Goal: Contribute content: Contribute content

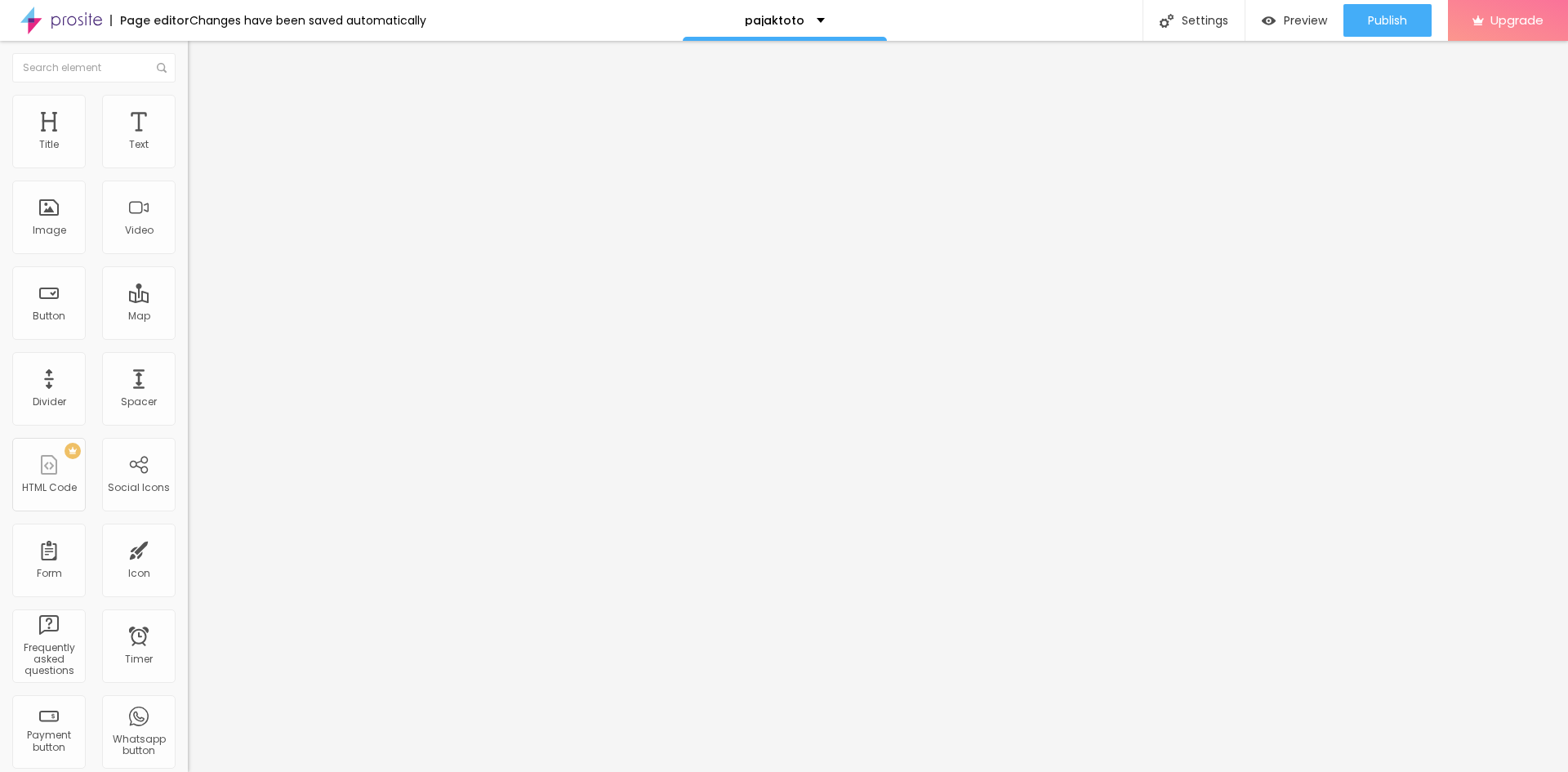
click at [188, 139] on div "Add image" at bounding box center [281, 133] width 188 height 11
click at [188, 140] on span "Add image" at bounding box center [221, 133] width 67 height 14
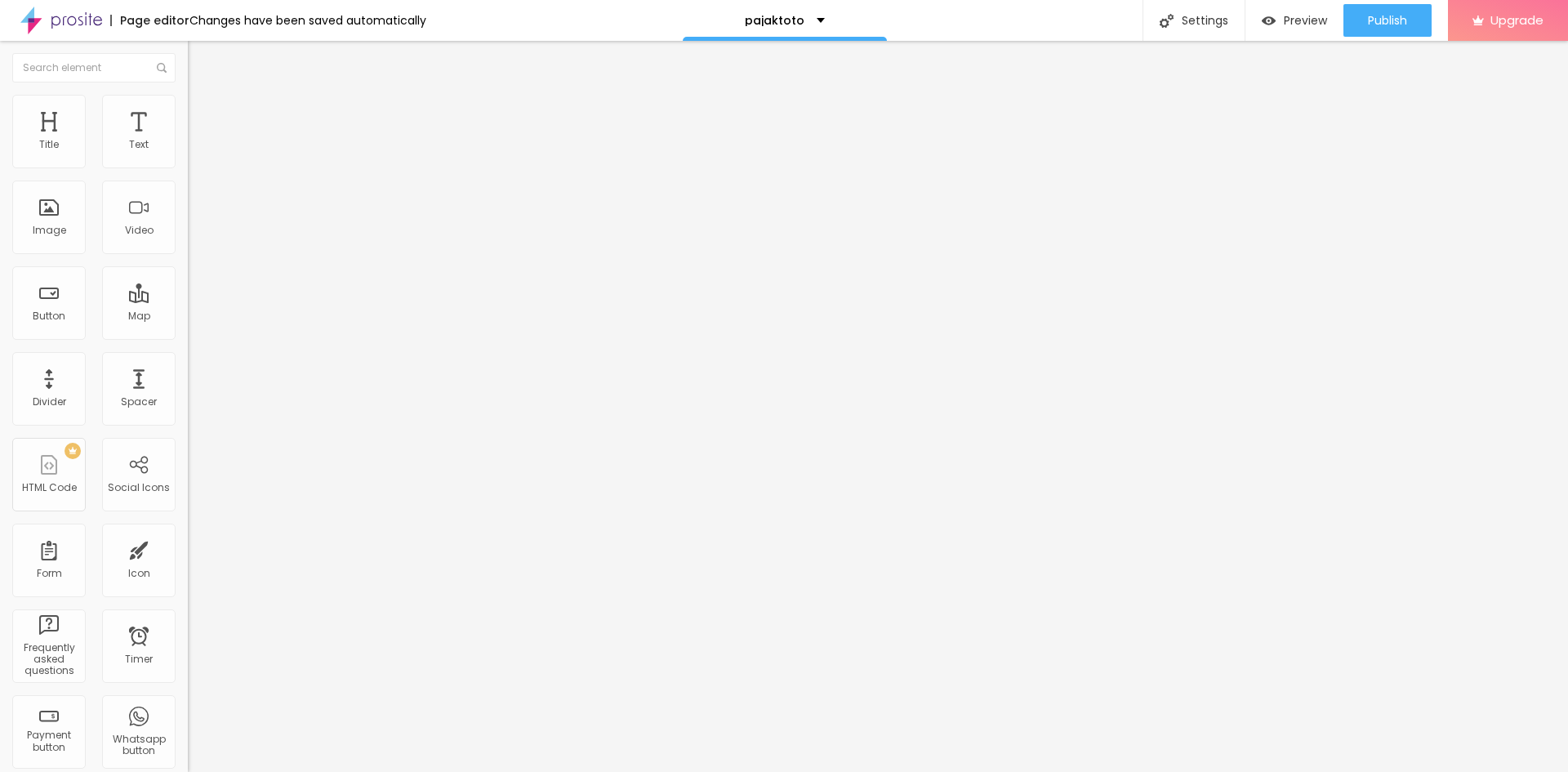
click at [203, 112] on span "Style" at bounding box center [214, 106] width 24 height 14
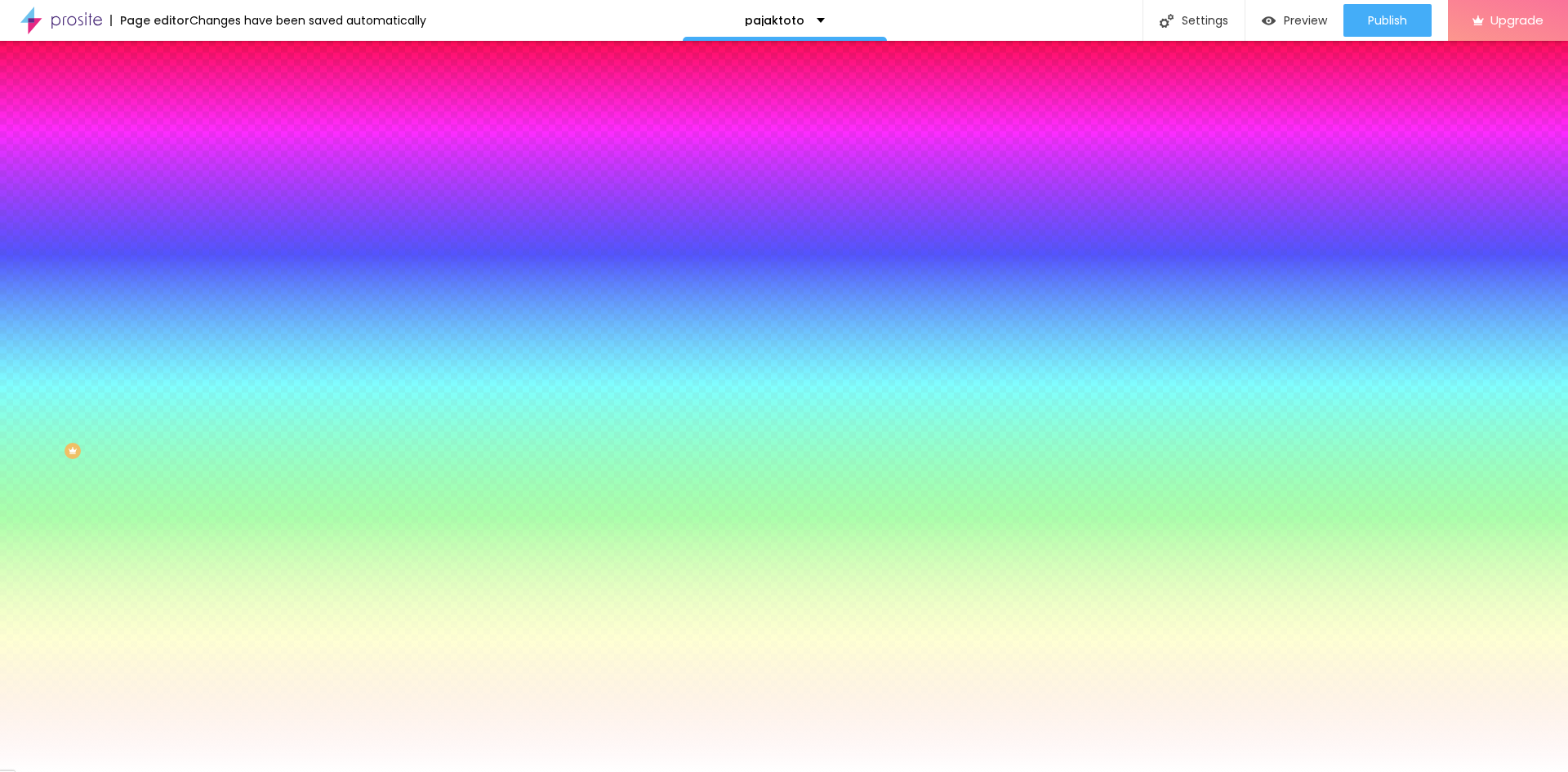
click at [203, 115] on span "Advanced" at bounding box center [229, 121] width 53 height 14
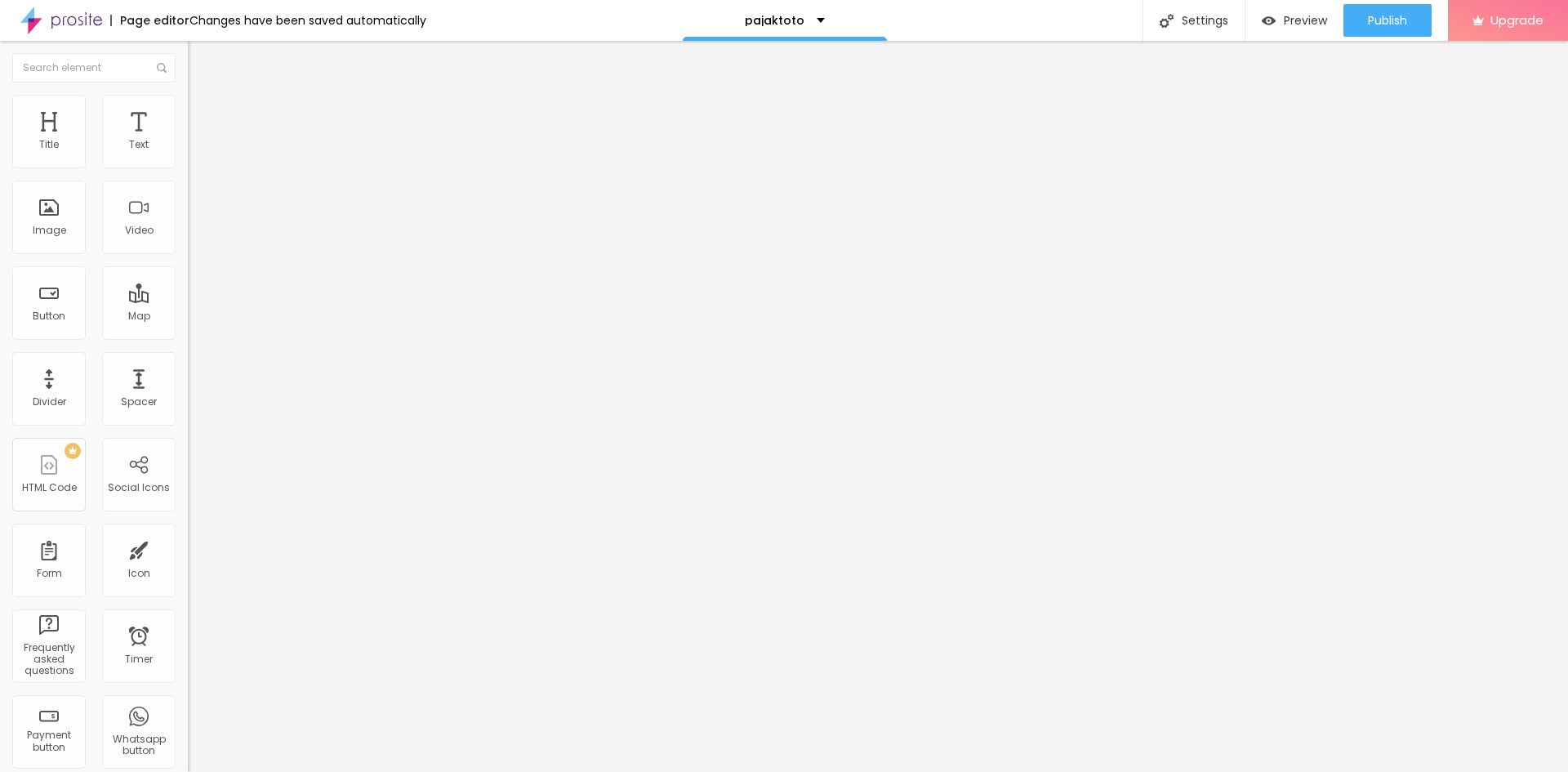
type input "5"
type input "10"
type input "15"
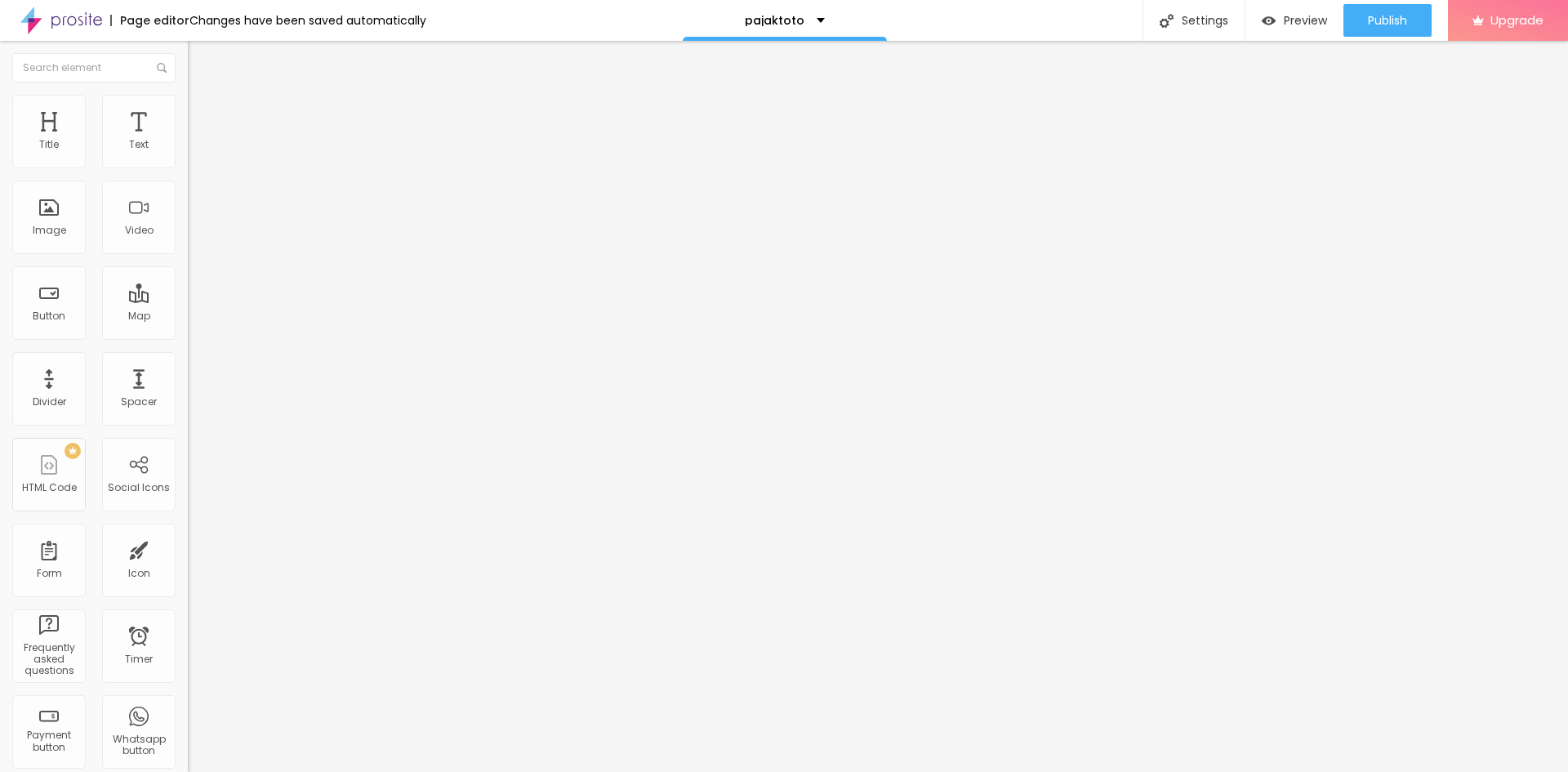
type input "15"
type input "25"
type input "35"
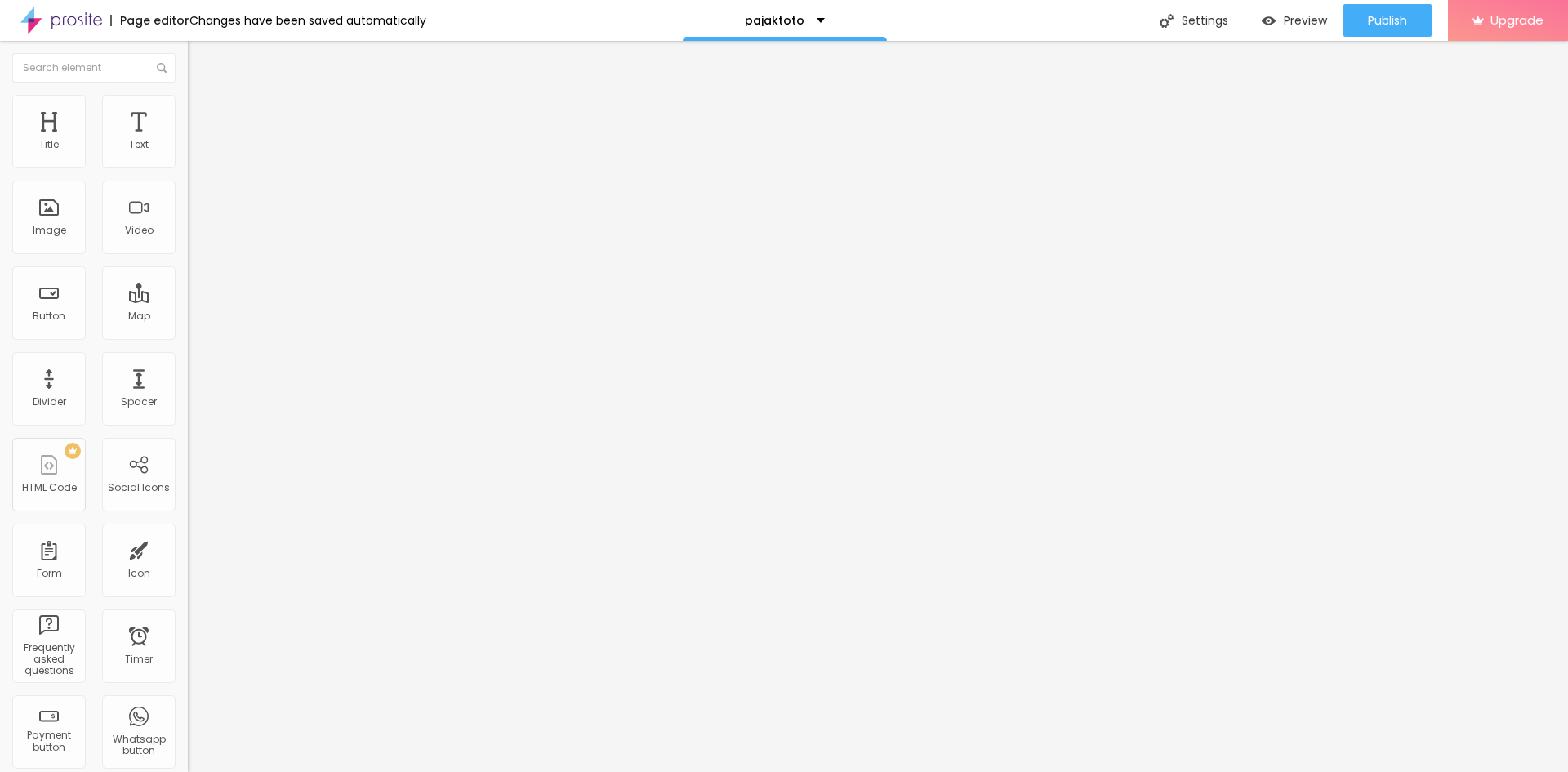
type input "40"
type input "45"
type input "50"
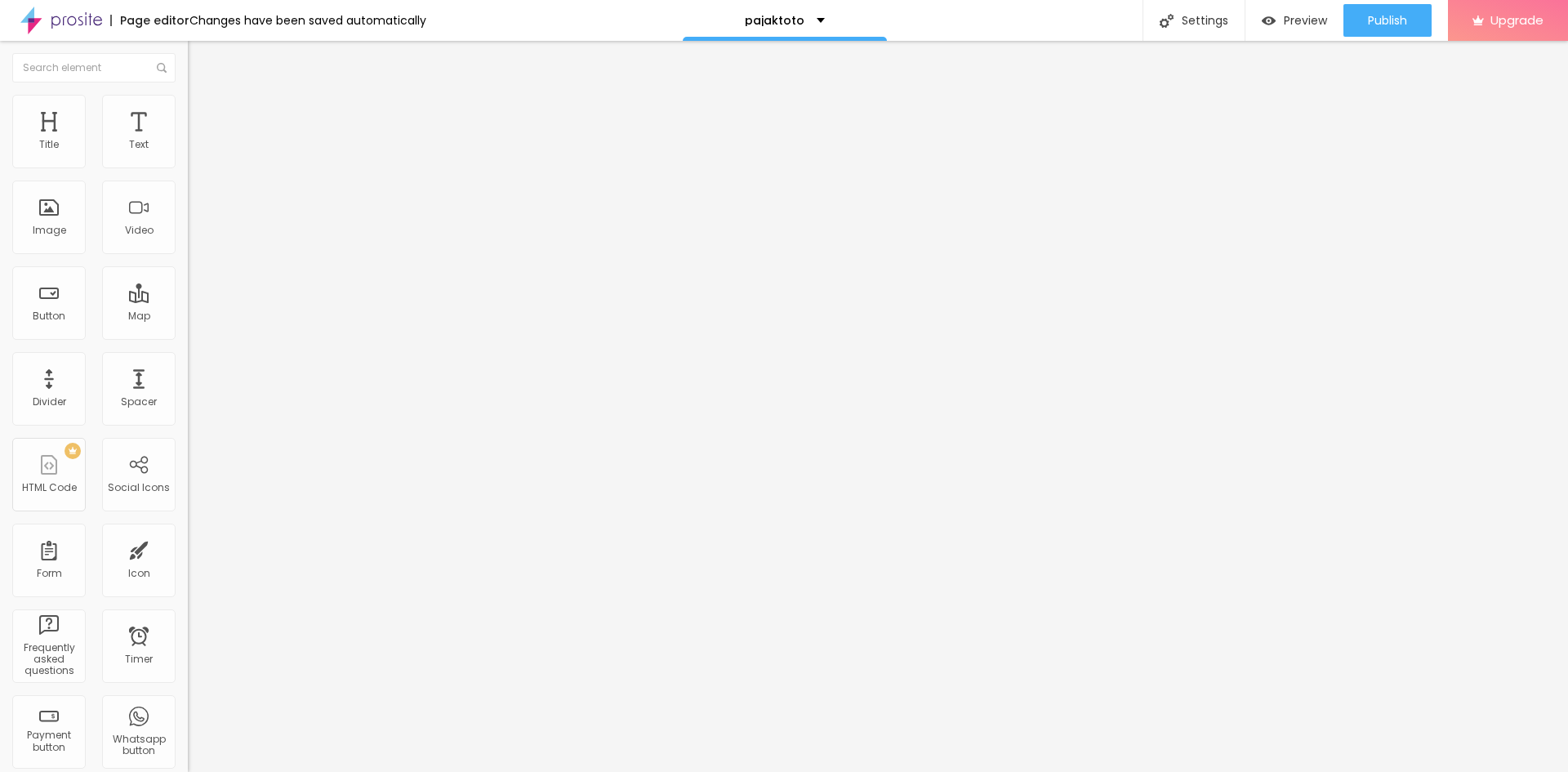
type input "50"
type input "45"
type input "35"
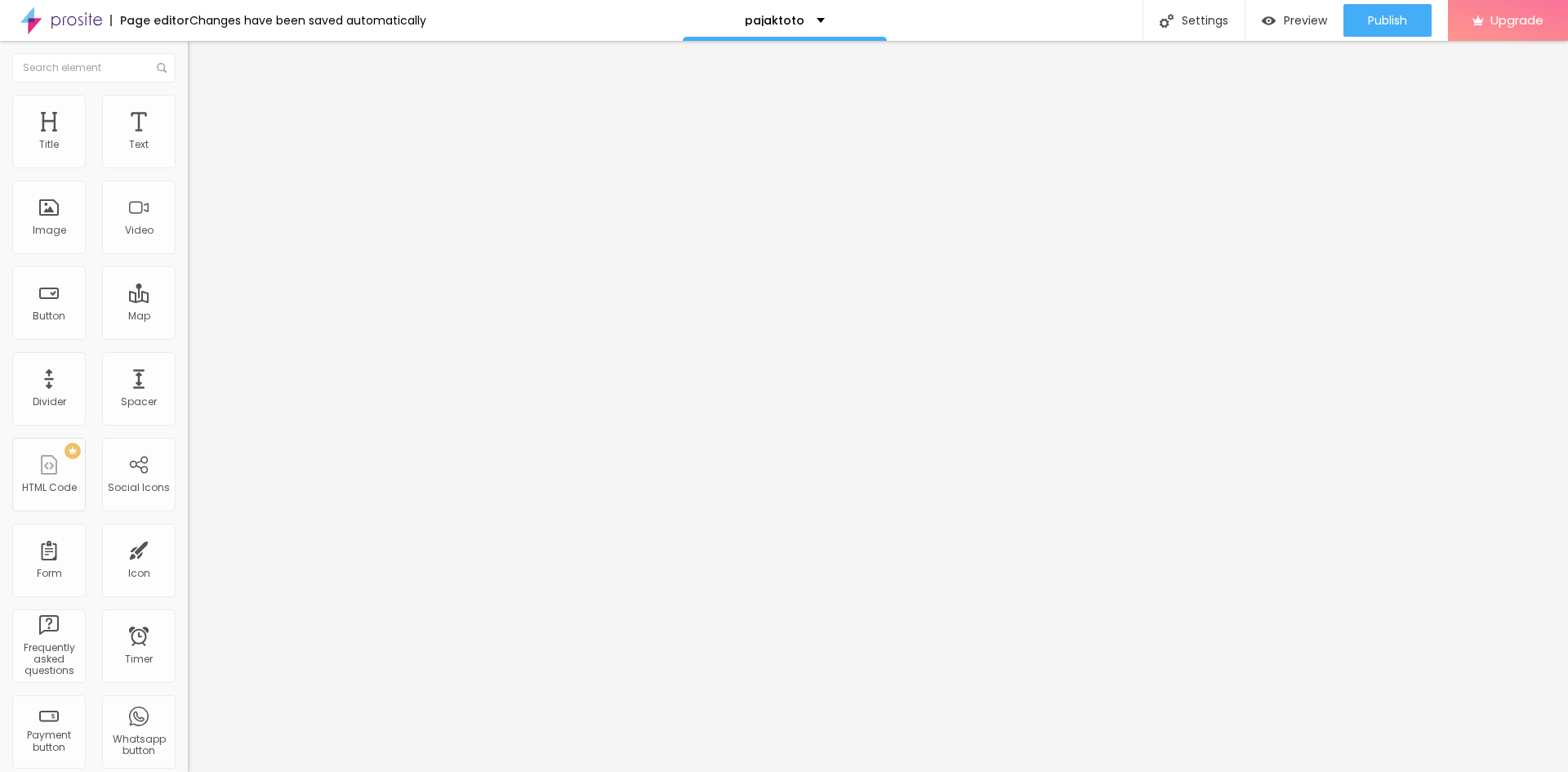
type input "30"
type input "20"
type input "10"
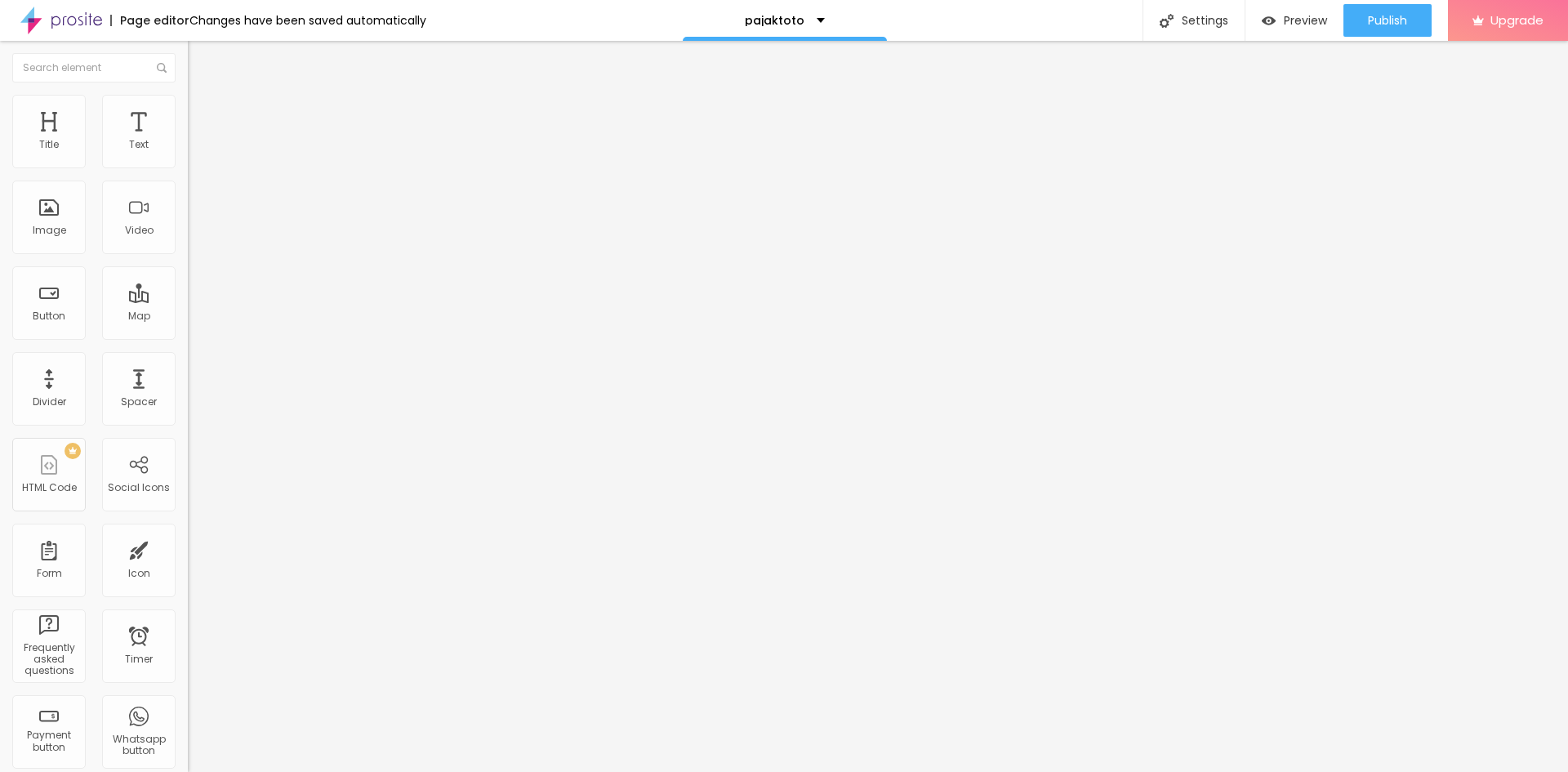
type input "10"
type input "5"
type input "0"
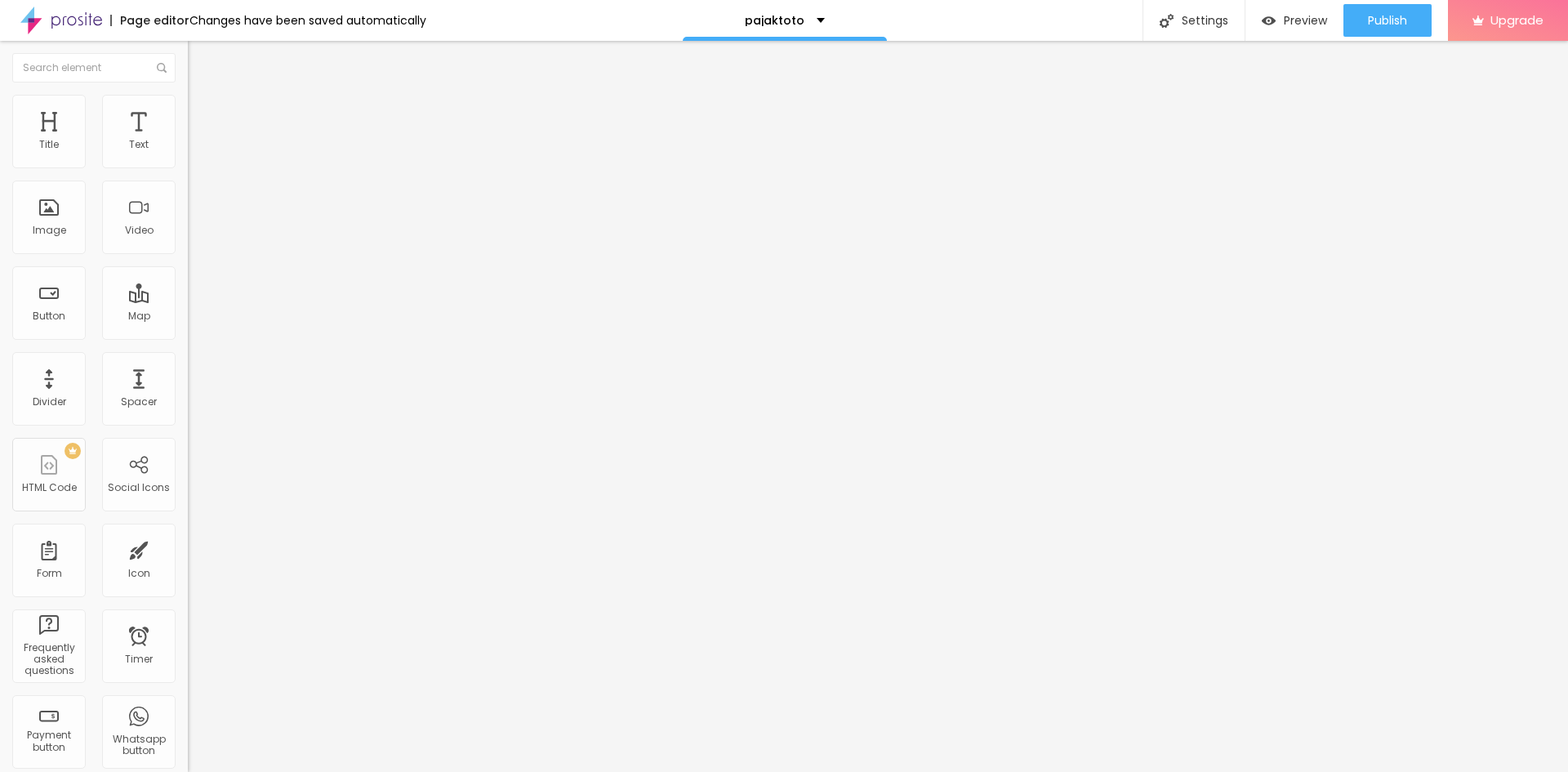
type input "10"
type input "30"
type input "50"
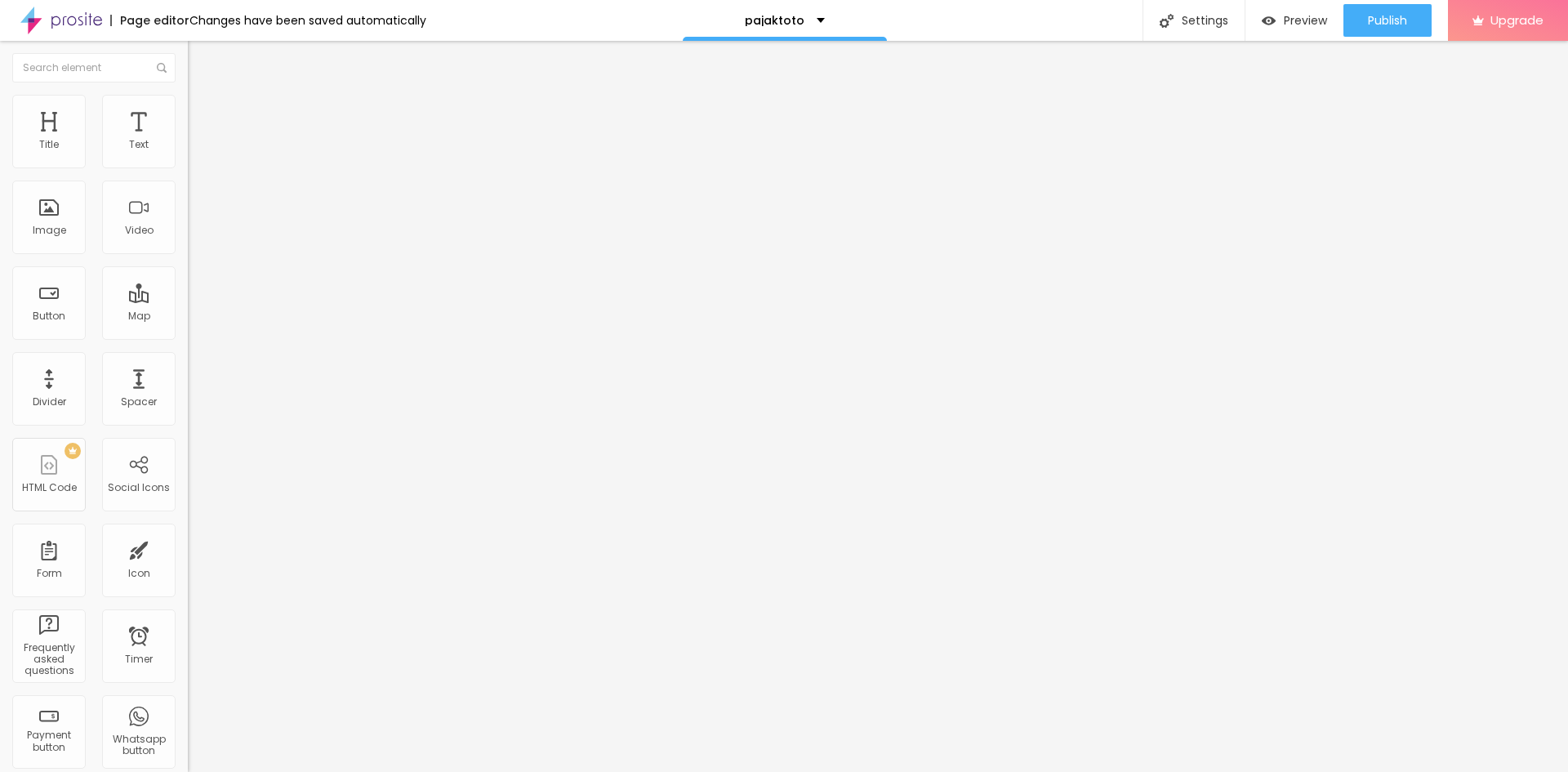
type input "50"
type input "35"
type input "10"
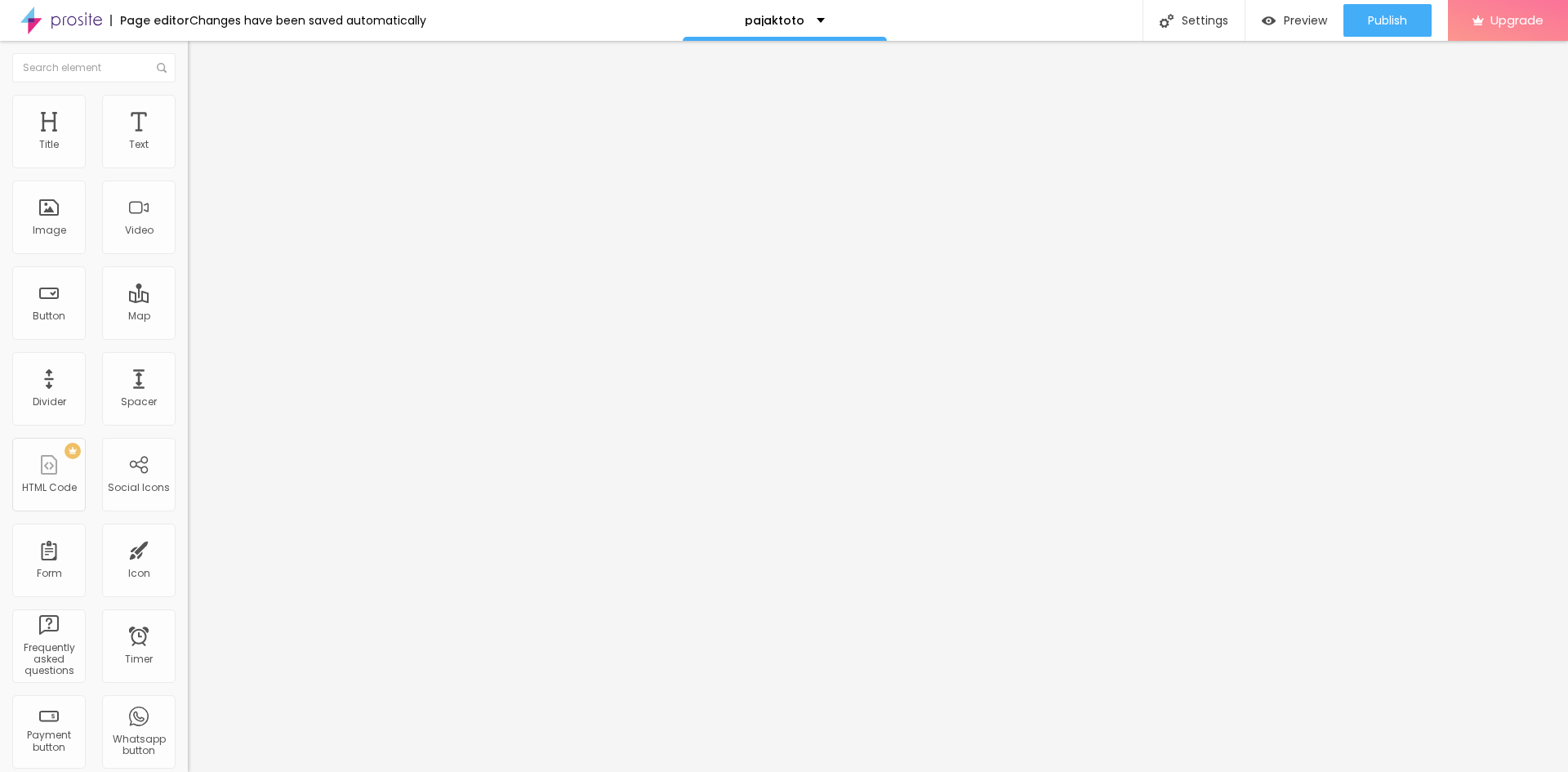
type input "0"
drag, startPoint x: 39, startPoint y: 164, endPoint x: 0, endPoint y: 205, distance: 56.6
click at [188, 317] on input "range" at bounding box center [240, 323] width 105 height 13
click at [200, 53] on img "button" at bounding box center [207, 60] width 13 height 13
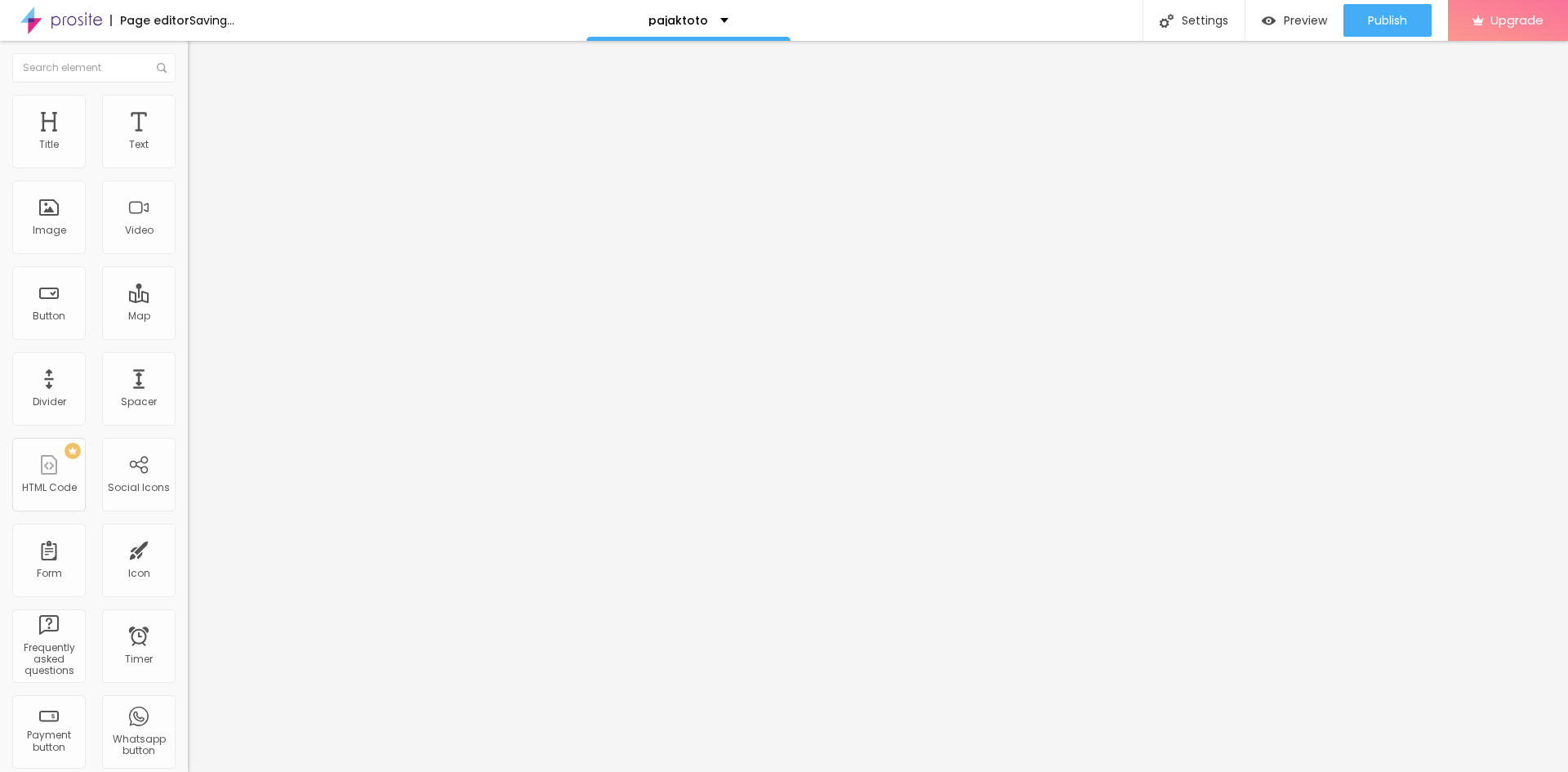
click at [188, 140] on span "Add image" at bounding box center [221, 133] width 67 height 14
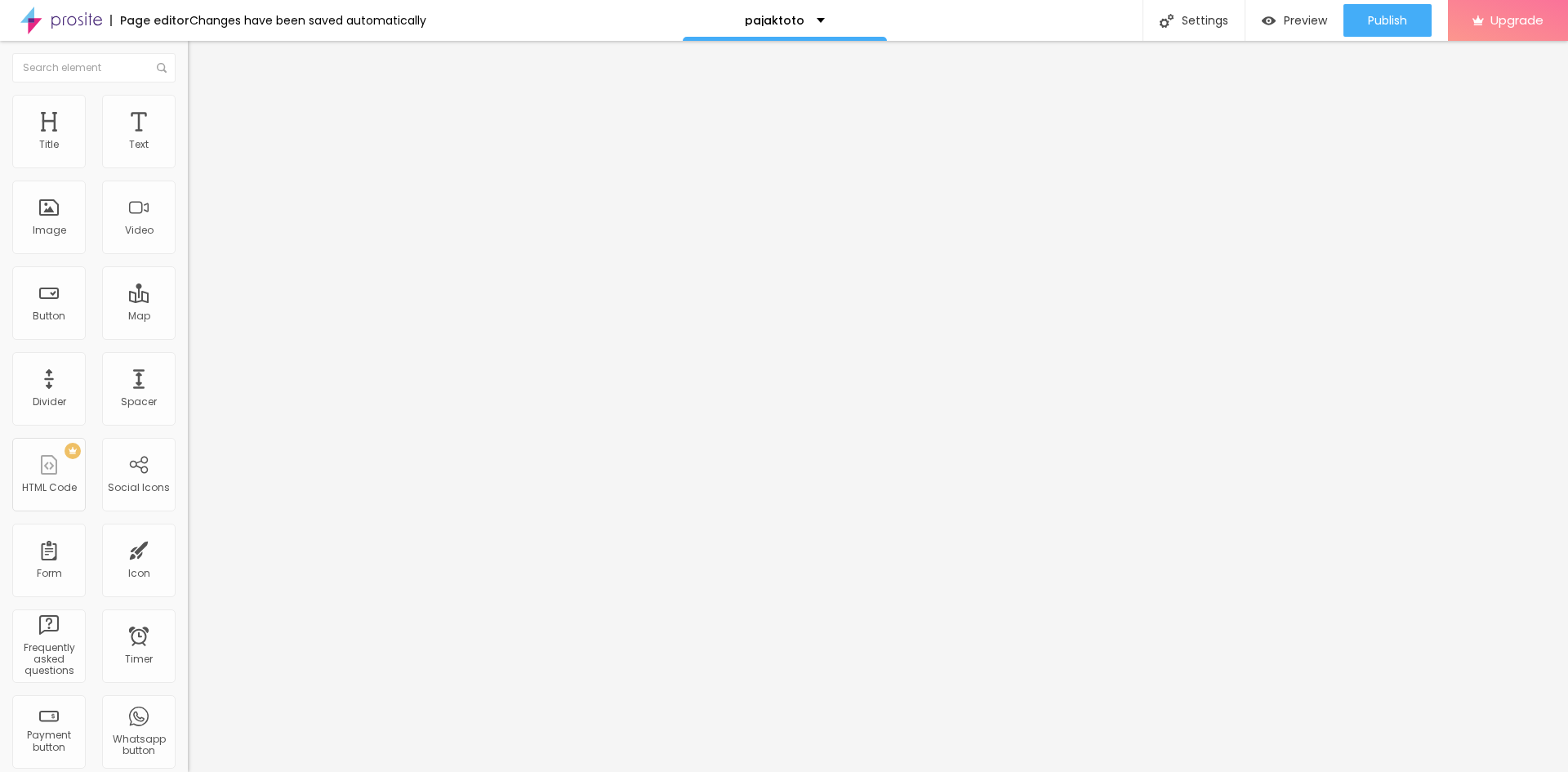
click at [188, 108] on ul "Content Style Advanced" at bounding box center [281, 103] width 188 height 49
click at [188, 106] on li "Style" at bounding box center [281, 103] width 188 height 16
click at [188, 111] on li "Advanced" at bounding box center [281, 119] width 188 height 16
click at [188, 101] on img at bounding box center [195, 103] width 15 height 15
click at [188, 95] on li "Content" at bounding box center [281, 87] width 188 height 16
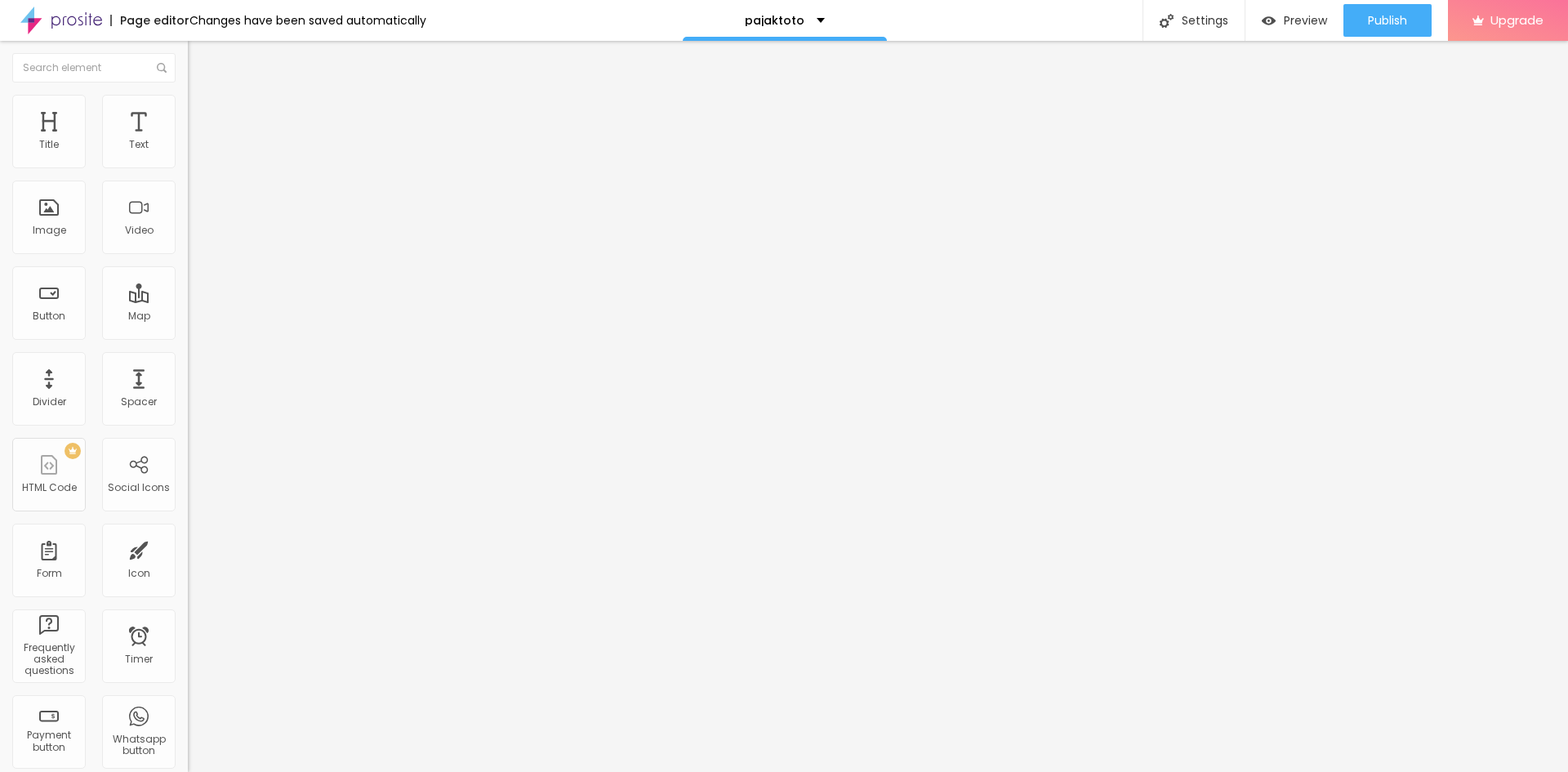
click at [188, 140] on span "Add image" at bounding box center [221, 133] width 67 height 14
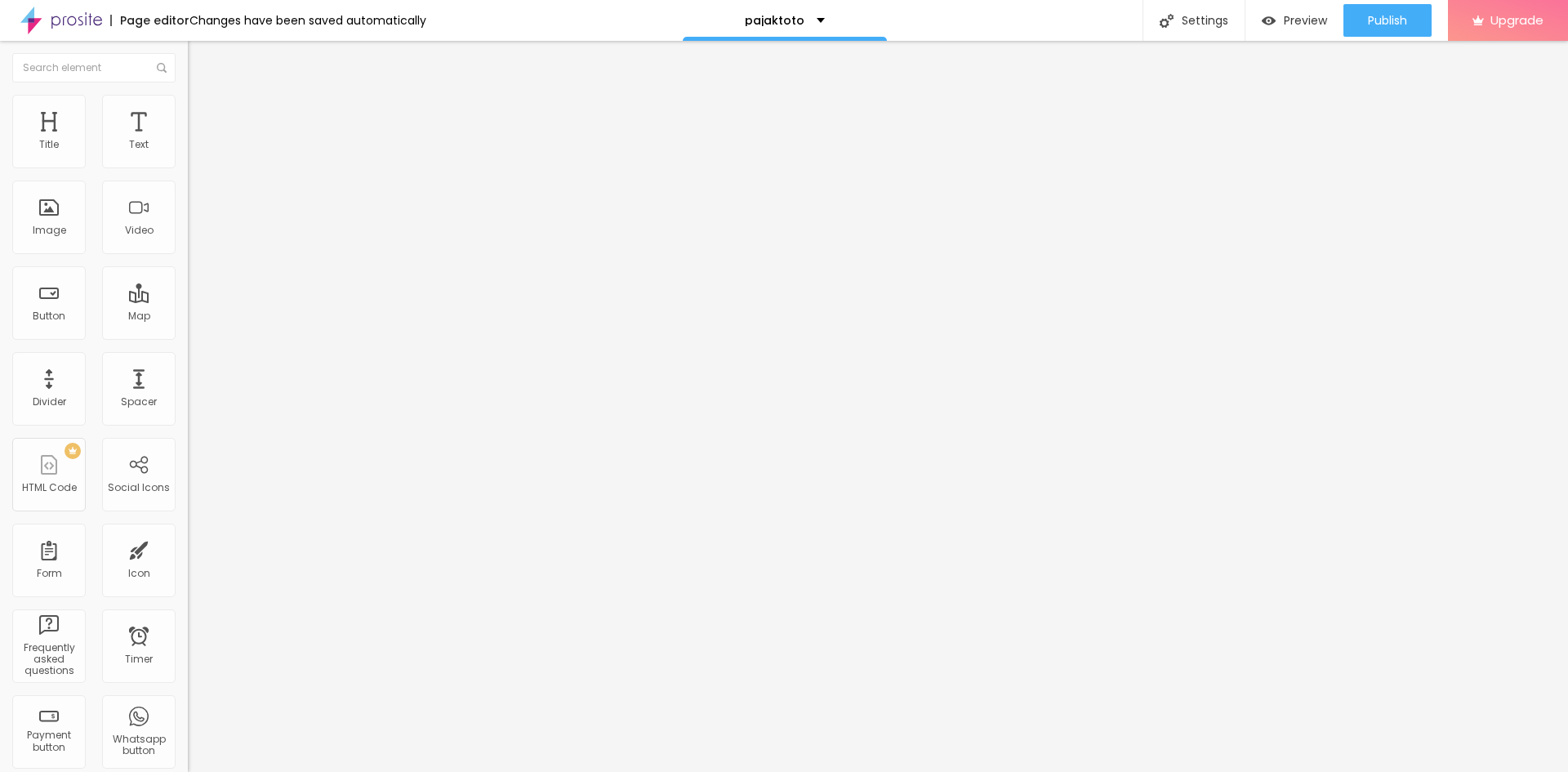
click at [188, 68] on button "Edit Button" at bounding box center [281, 60] width 188 height 38
click at [188, 153] on input "Click me" at bounding box center [285, 145] width 196 height 16
type input "D"
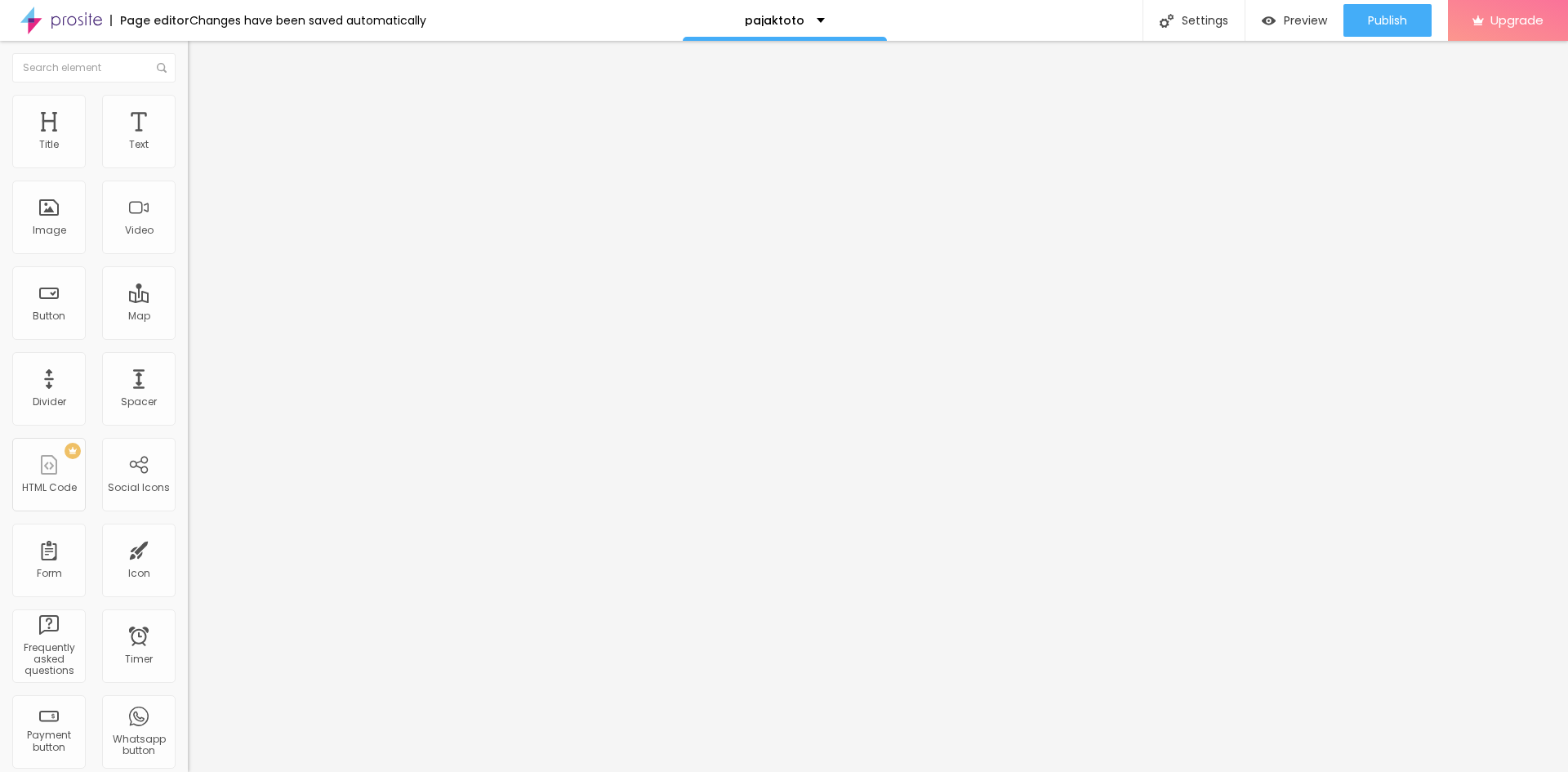
type input "DAFTAR DISINI"
click at [188, 68] on button "Edit Section" at bounding box center [281, 60] width 188 height 38
click at [188, 154] on span "Heading 2" at bounding box center [225, 144] width 74 height 21
click at [203, 112] on span "Advanced" at bounding box center [229, 106] width 53 height 14
click at [188, 68] on button "Edit Title" at bounding box center [281, 60] width 188 height 38
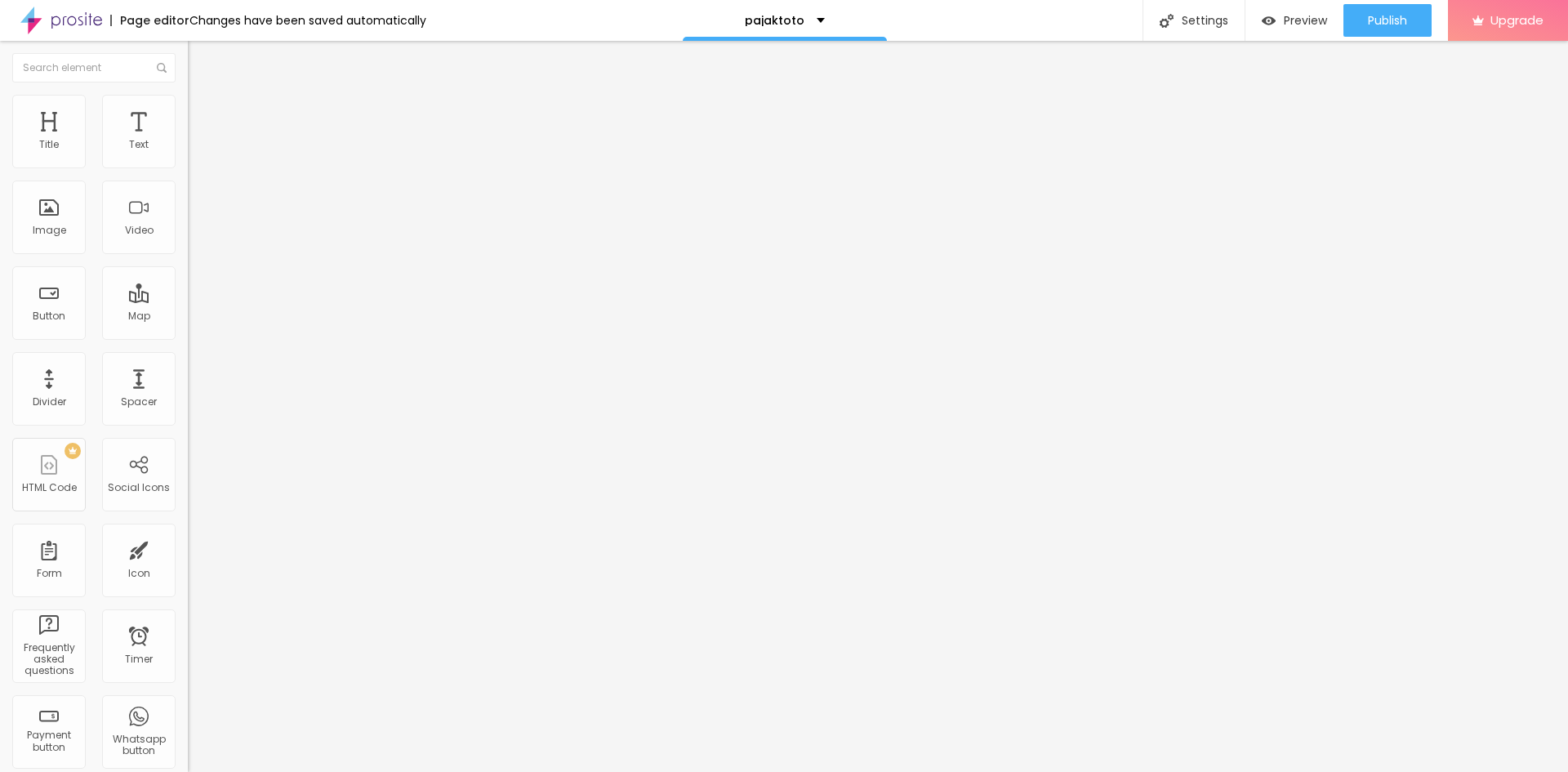
click at [200, 66] on div "Edit Title" at bounding box center [237, 60] width 74 height 13
click at [200, 60] on img "button" at bounding box center [207, 60] width 13 height 13
click at [188, 67] on button "Edit Text" at bounding box center [281, 60] width 188 height 38
click at [188, 154] on span "Heading 2" at bounding box center [225, 144] width 74 height 21
click at [200, 59] on img "button" at bounding box center [207, 60] width 13 height 13
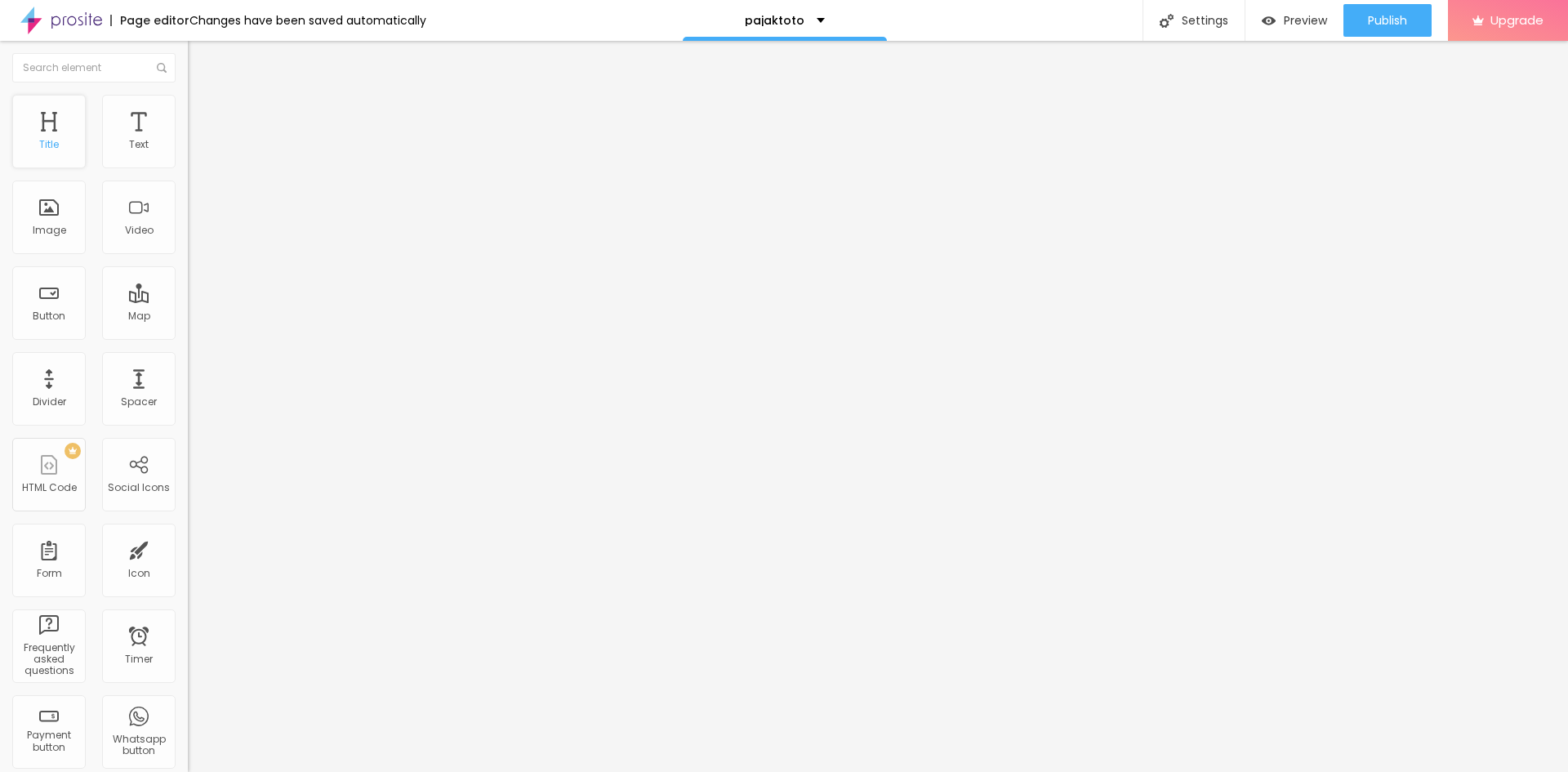
click at [38, 146] on div "Title" at bounding box center [49, 132] width 74 height 74
click at [188, 167] on span "Heading 3" at bounding box center [219, 158] width 63 height 19
click at [200, 62] on img "button" at bounding box center [207, 60] width 13 height 13
click at [1173, 25] on div "Settings" at bounding box center [1193, 21] width 102 height 41
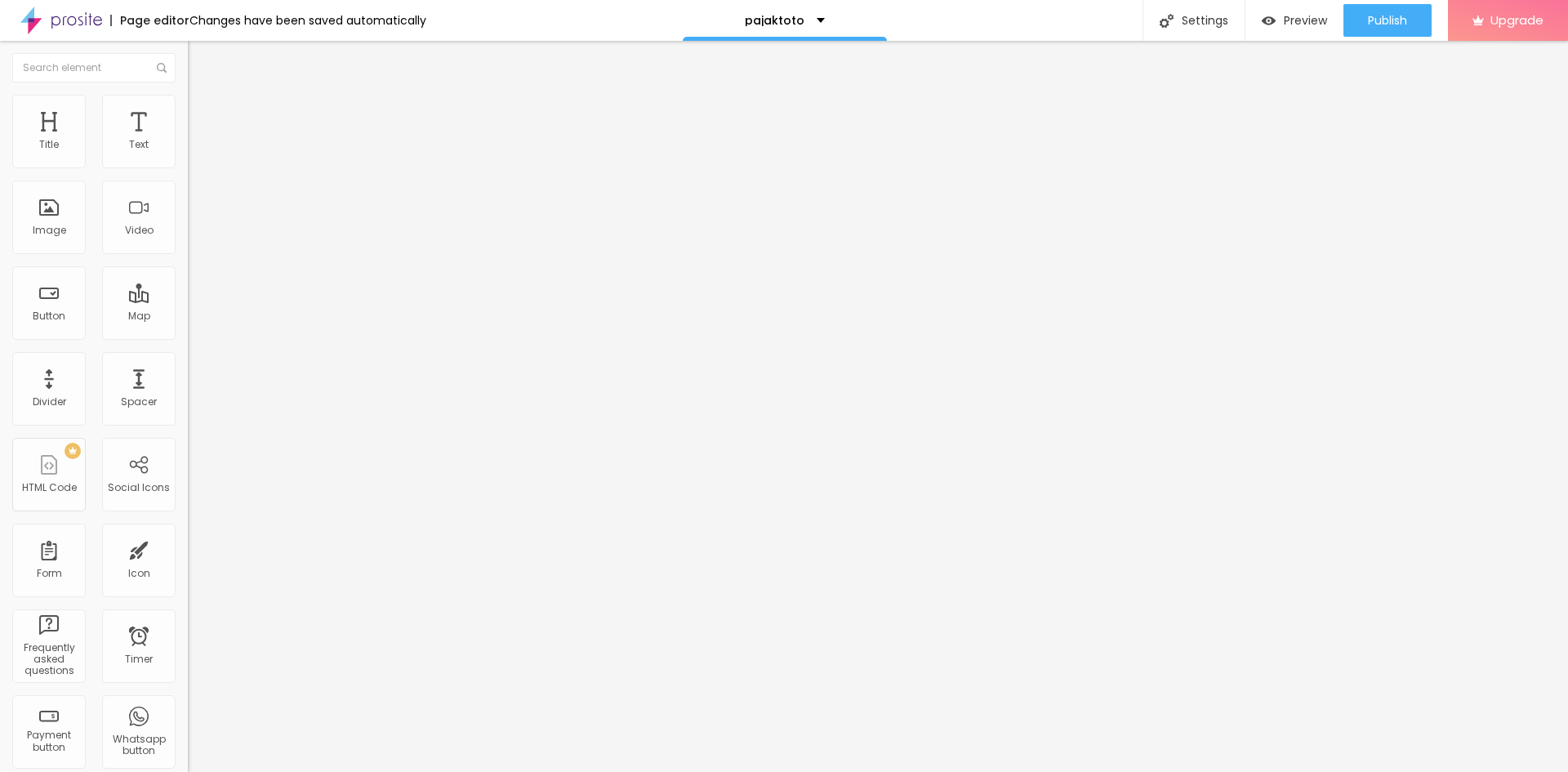
paste input "PAJAKTOTO : Bandar Judi Togel & Situs Slot Provider Terlengkap PAJAK TOTO"
type input "PAJAKTOTO : Bandar Judi Togel & Situs Slot Provider Terlengkap PAJAK TOTO"
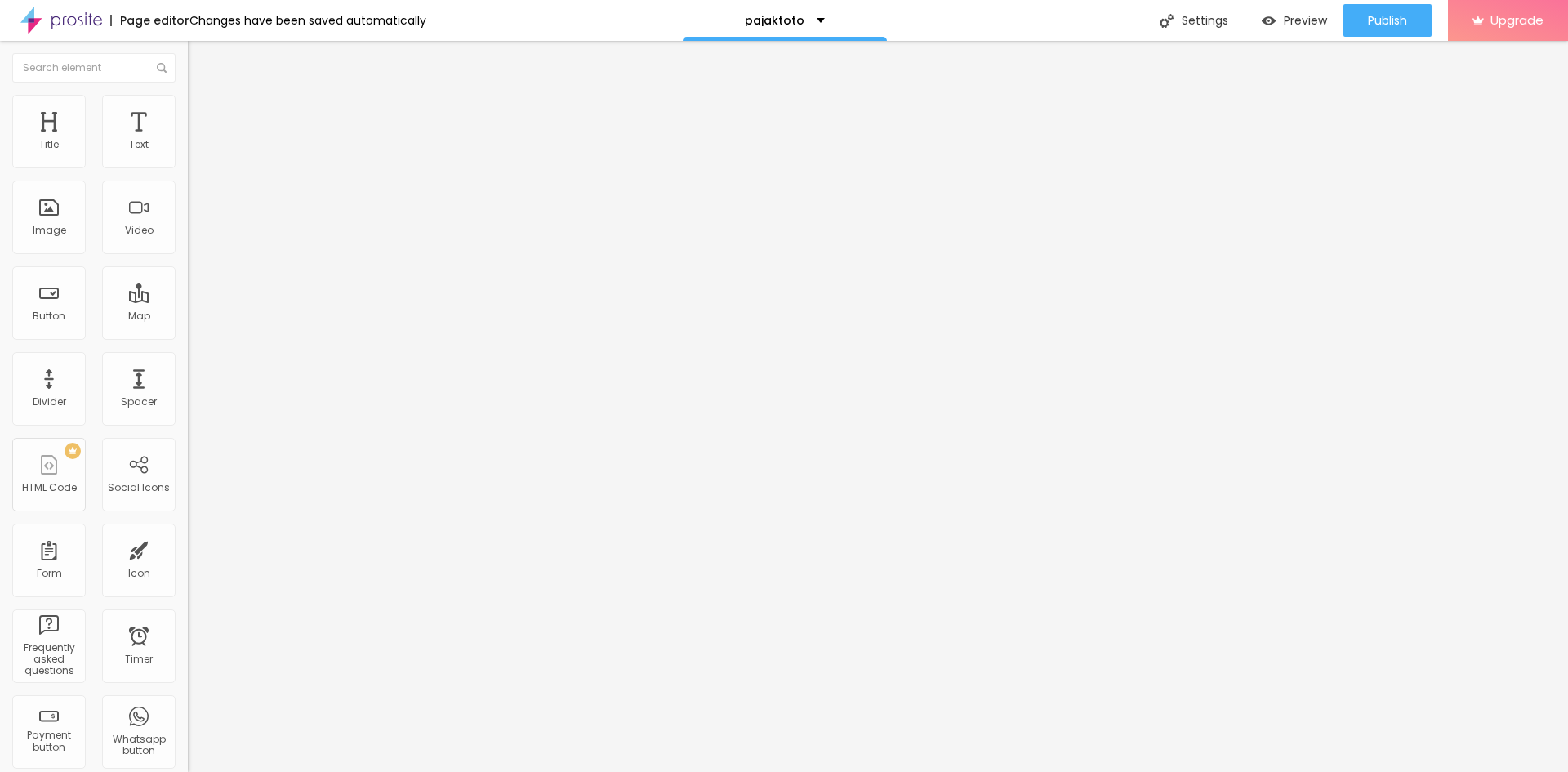
paste textarea "PAJAKTOTO yang adalah sebuah platform yang sudah berpengalaman dan terspesialis…"
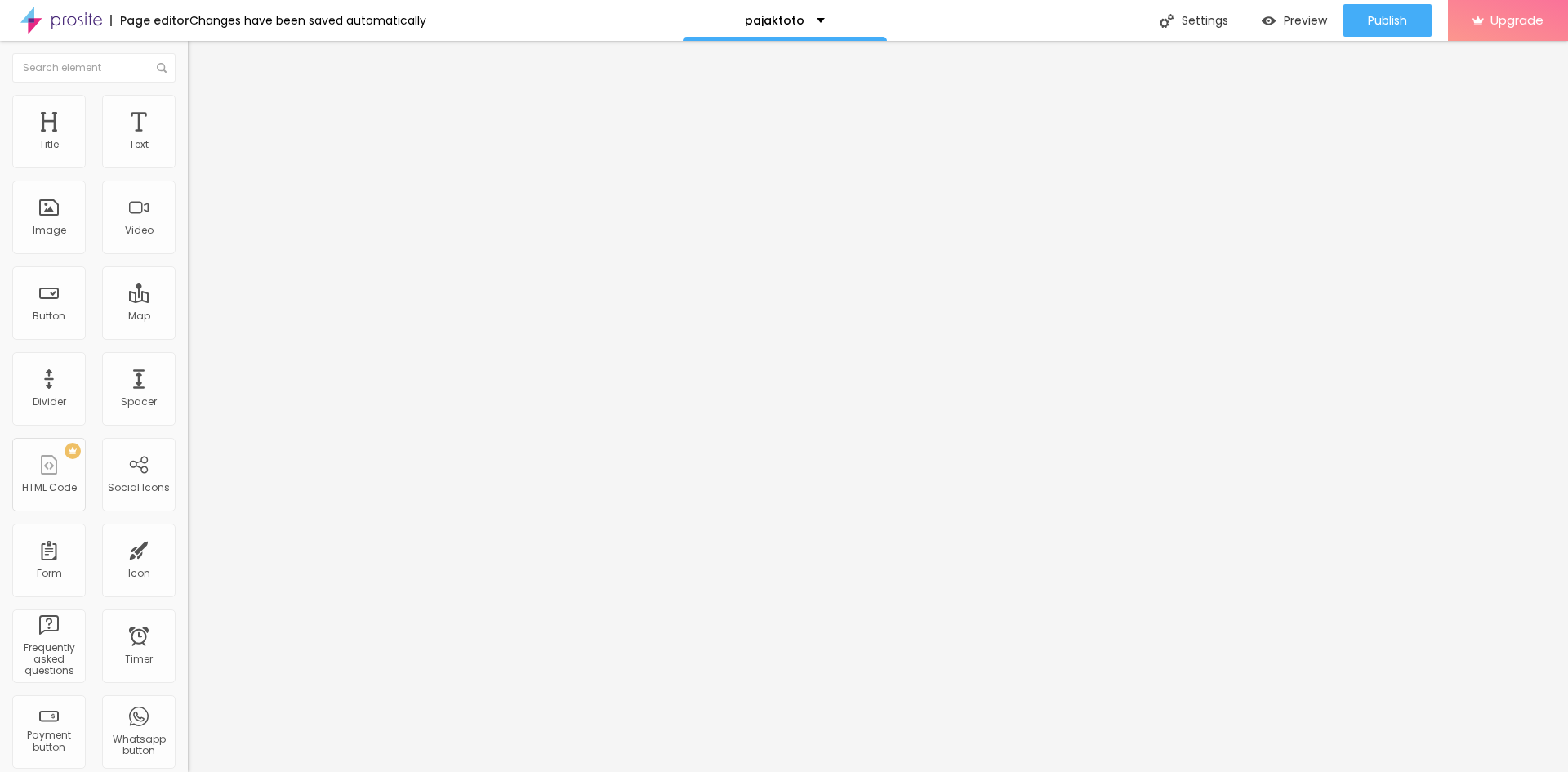
scroll to position [36, 0]
type textarea "PAJAKTOTO yang adalah sebuah platform yang sudah berpengalaman dan terspesialis…"
type textarea "pajaktoto, pajak toto, bandar pajaktoto, situs pajaktoto"
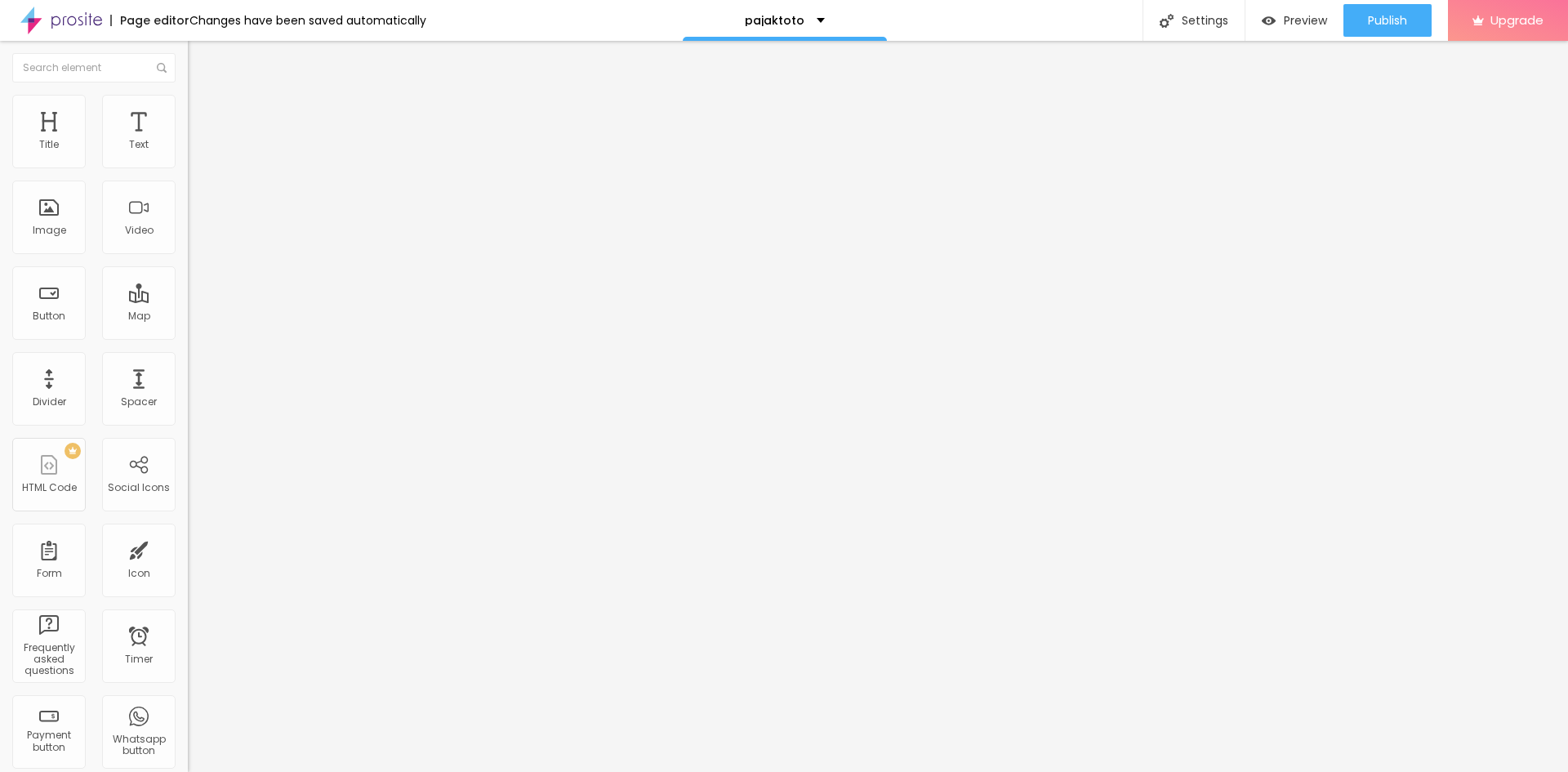
scroll to position [0, 0]
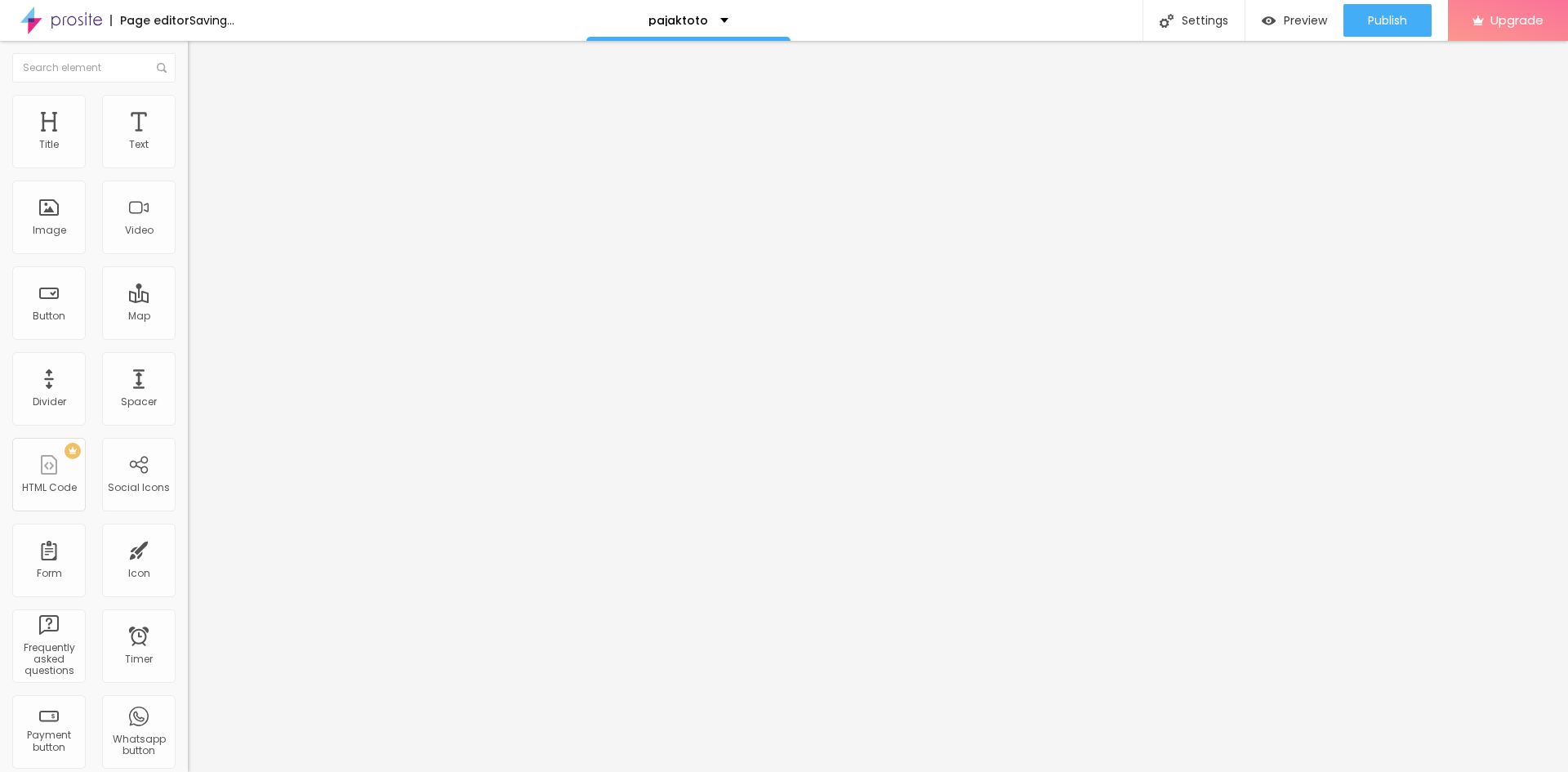
click at [188, 336] on input "https://" at bounding box center [285, 328] width 196 height 16
paste input "pajaktoto4d.com/"
type input "https://pajaktoto4d.com/"
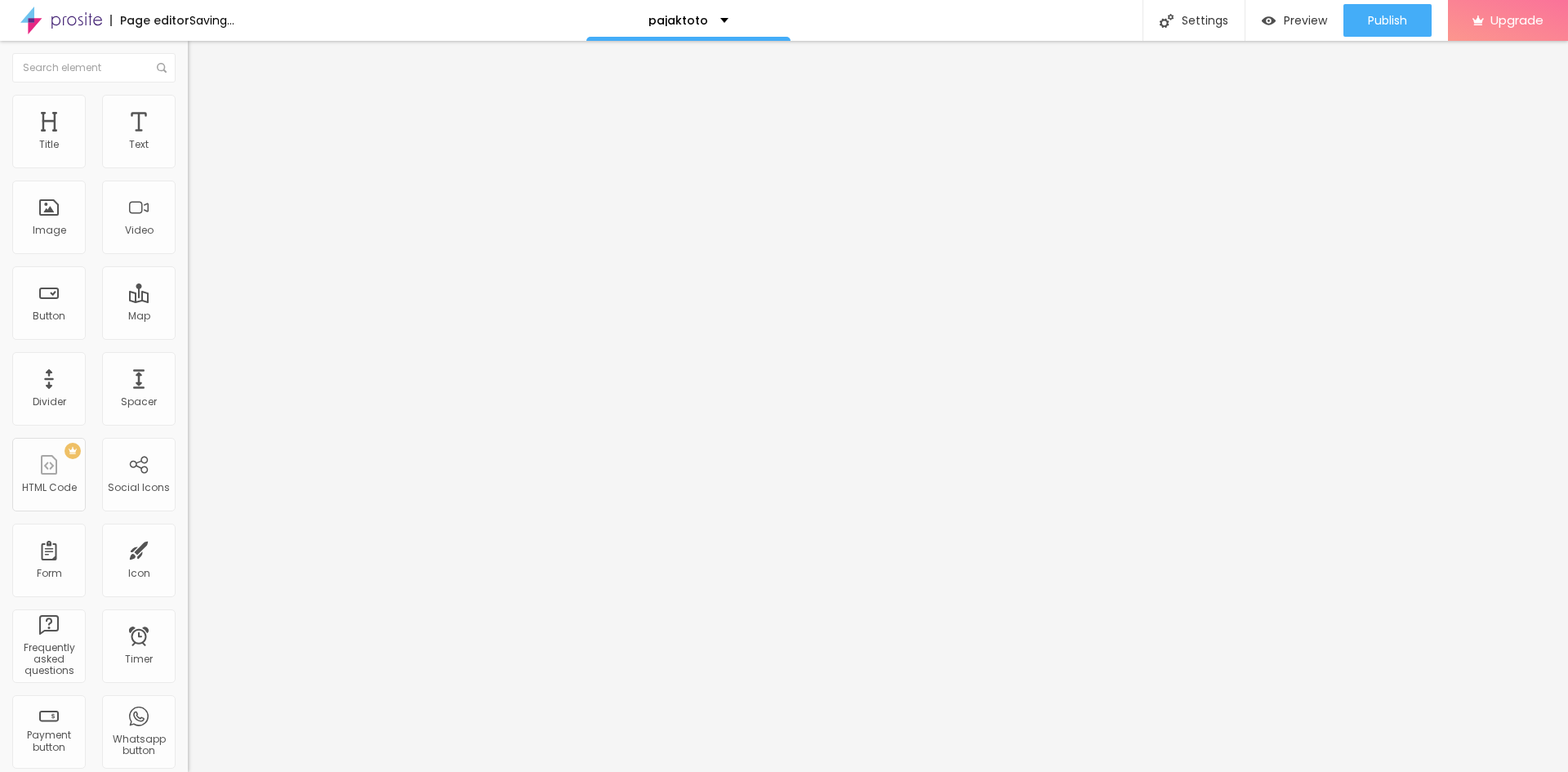
click at [188, 365] on div "Open in new tab" at bounding box center [281, 361] width 188 height 8
click at [1386, 34] on div "Publish" at bounding box center [1388, 21] width 39 height 33
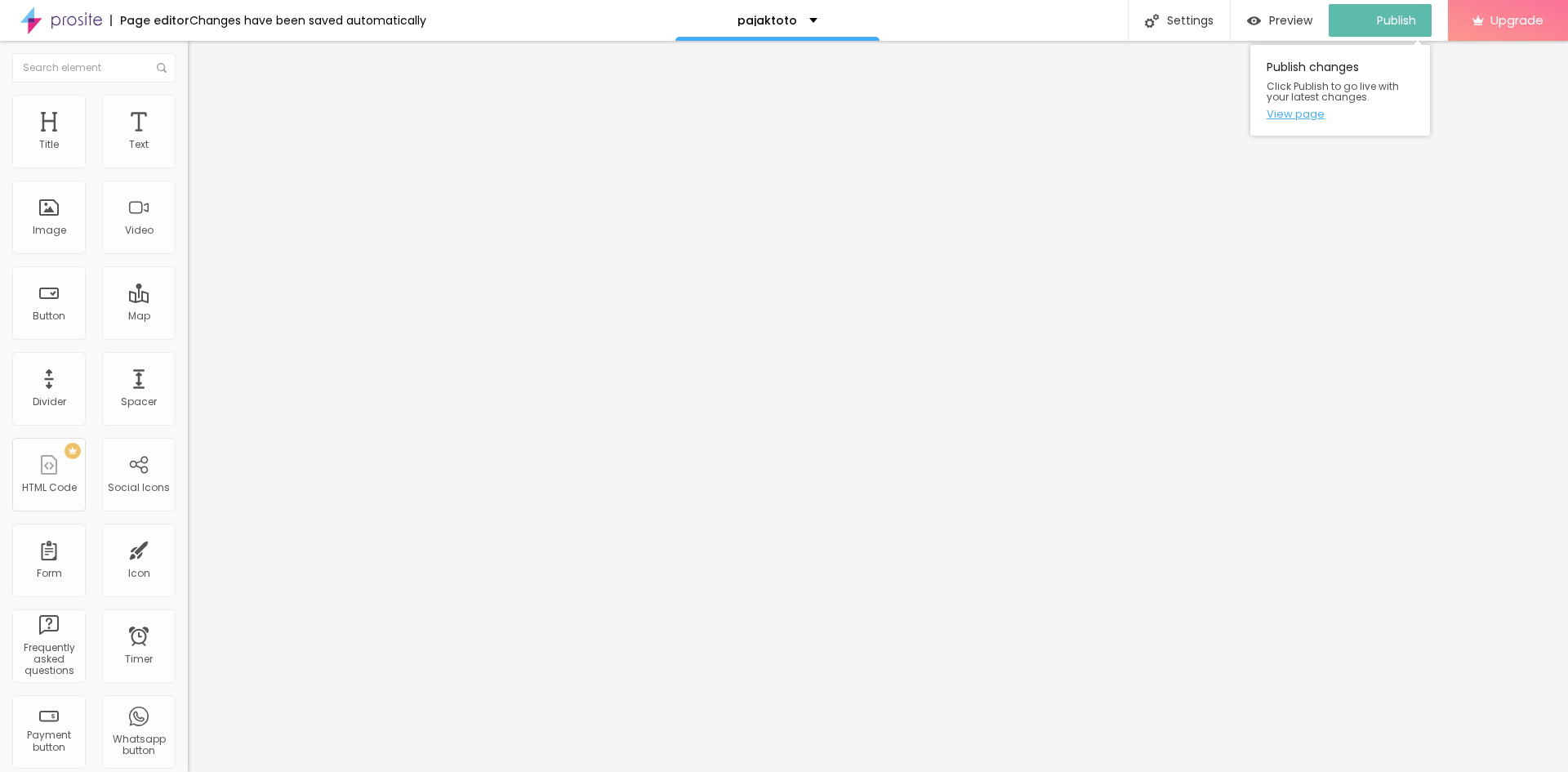
click at [1309, 116] on link "View page" at bounding box center [1340, 113] width 147 height 11
click at [1383, 32] on div "Publish" at bounding box center [1388, 21] width 39 height 33
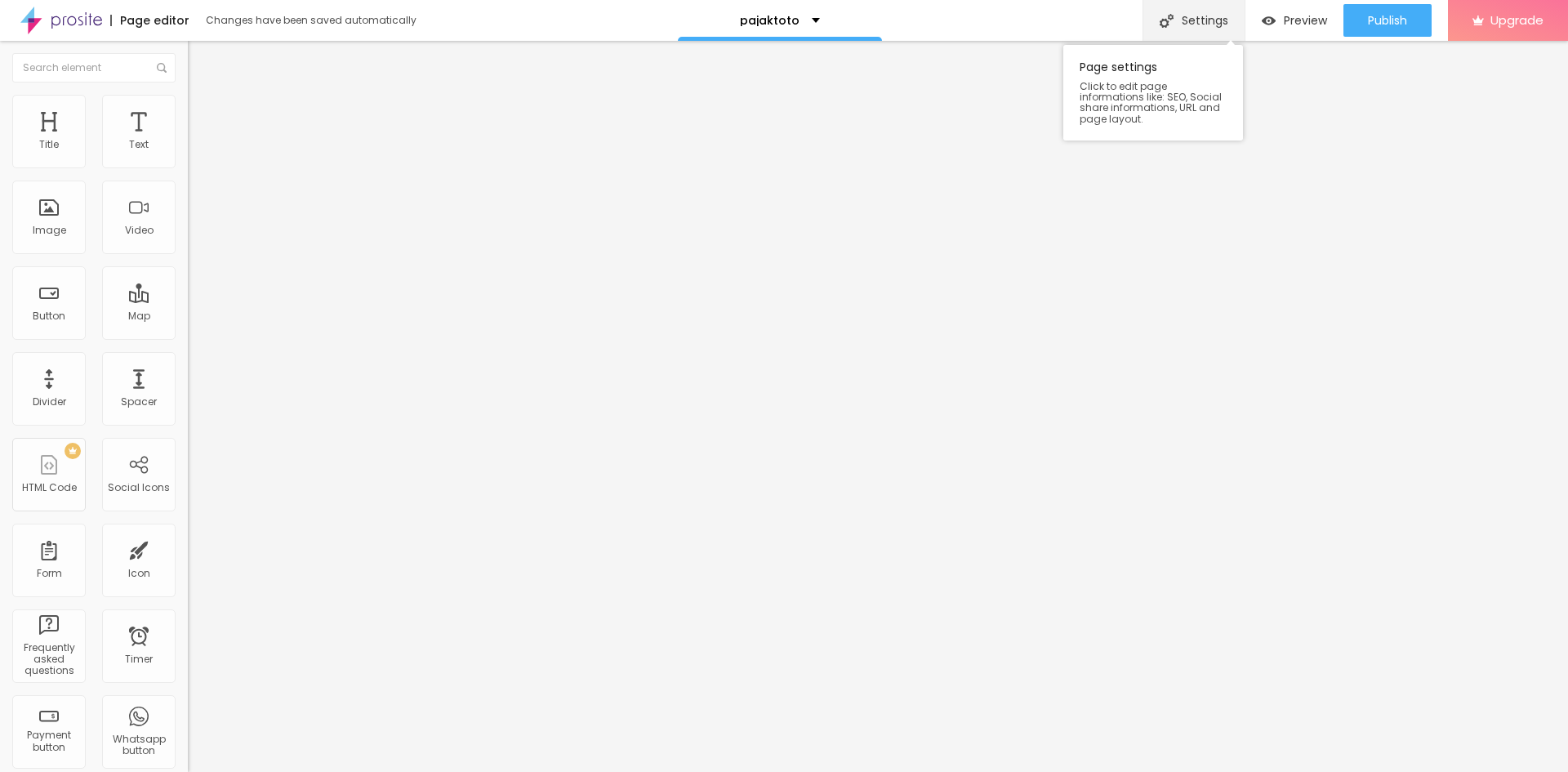
click at [1203, 30] on div "Settings" at bounding box center [1193, 21] width 102 height 41
click at [1271, 26] on img "button" at bounding box center [1269, 21] width 14 height 14
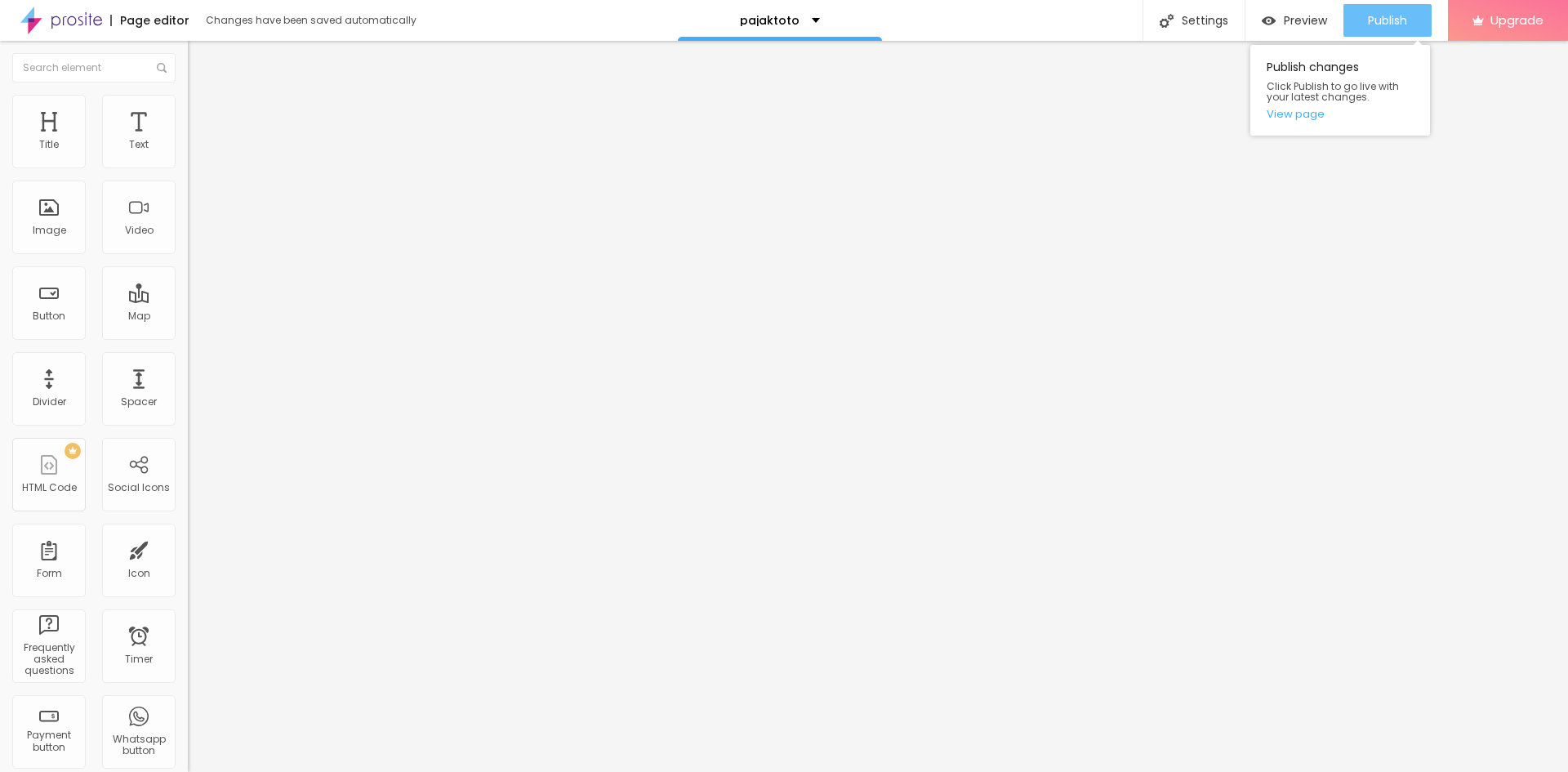
click at [1369, 26] on span "Publish" at bounding box center [1388, 21] width 39 height 13
click at [200, 65] on div "Edit Coluna" at bounding box center [245, 60] width 90 height 13
click at [60, 225] on div "Image" at bounding box center [49, 231] width 34 height 11
click at [188, 140] on span "Add image" at bounding box center [221, 133] width 67 height 14
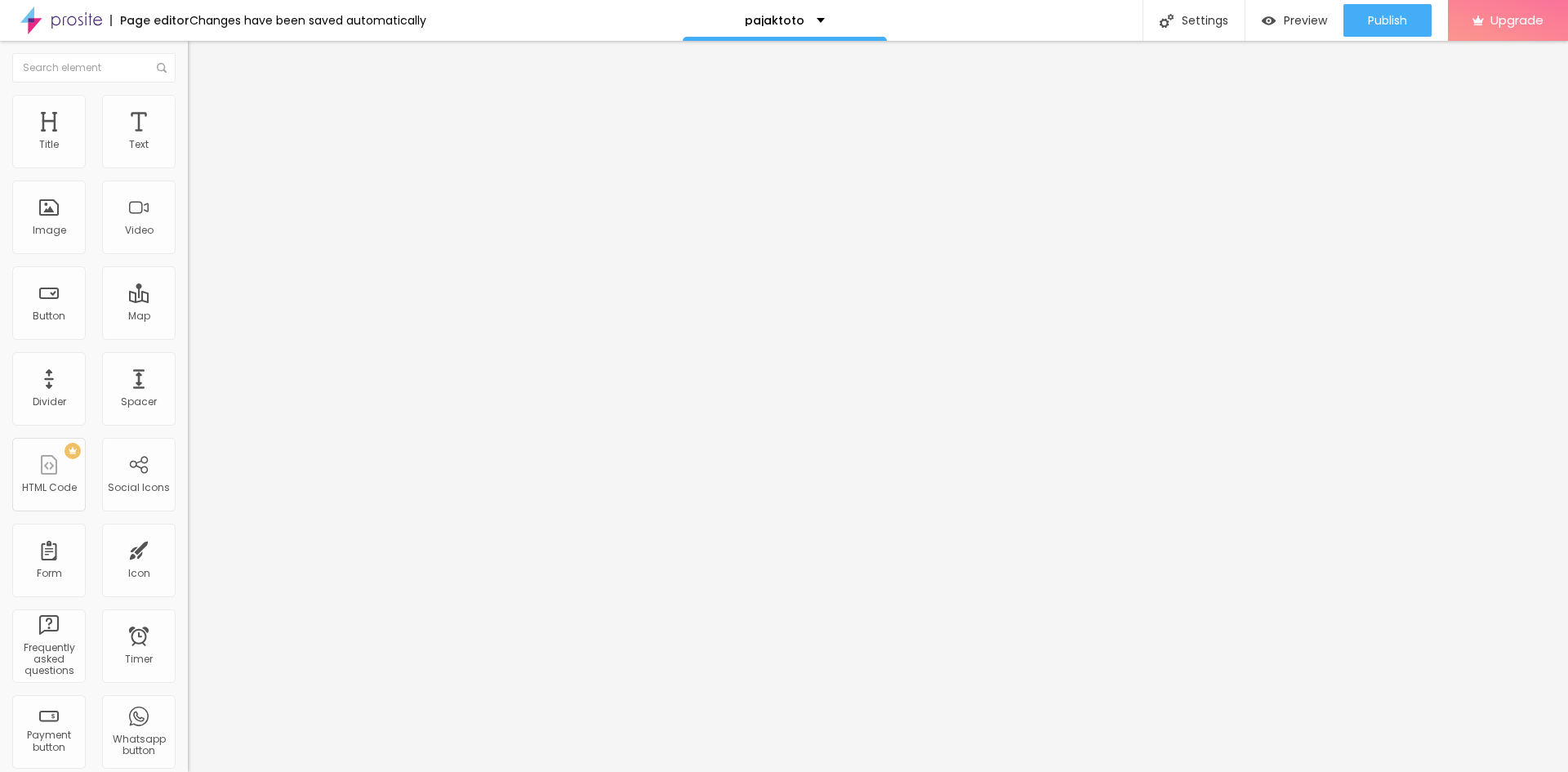
click at [1293, 17] on span "Preview" at bounding box center [1306, 21] width 43 height 13
click at [188, 256] on span "Original" at bounding box center [207, 249] width 39 height 14
click at [188, 266] on span "Cinema" at bounding box center [208, 258] width 41 height 14
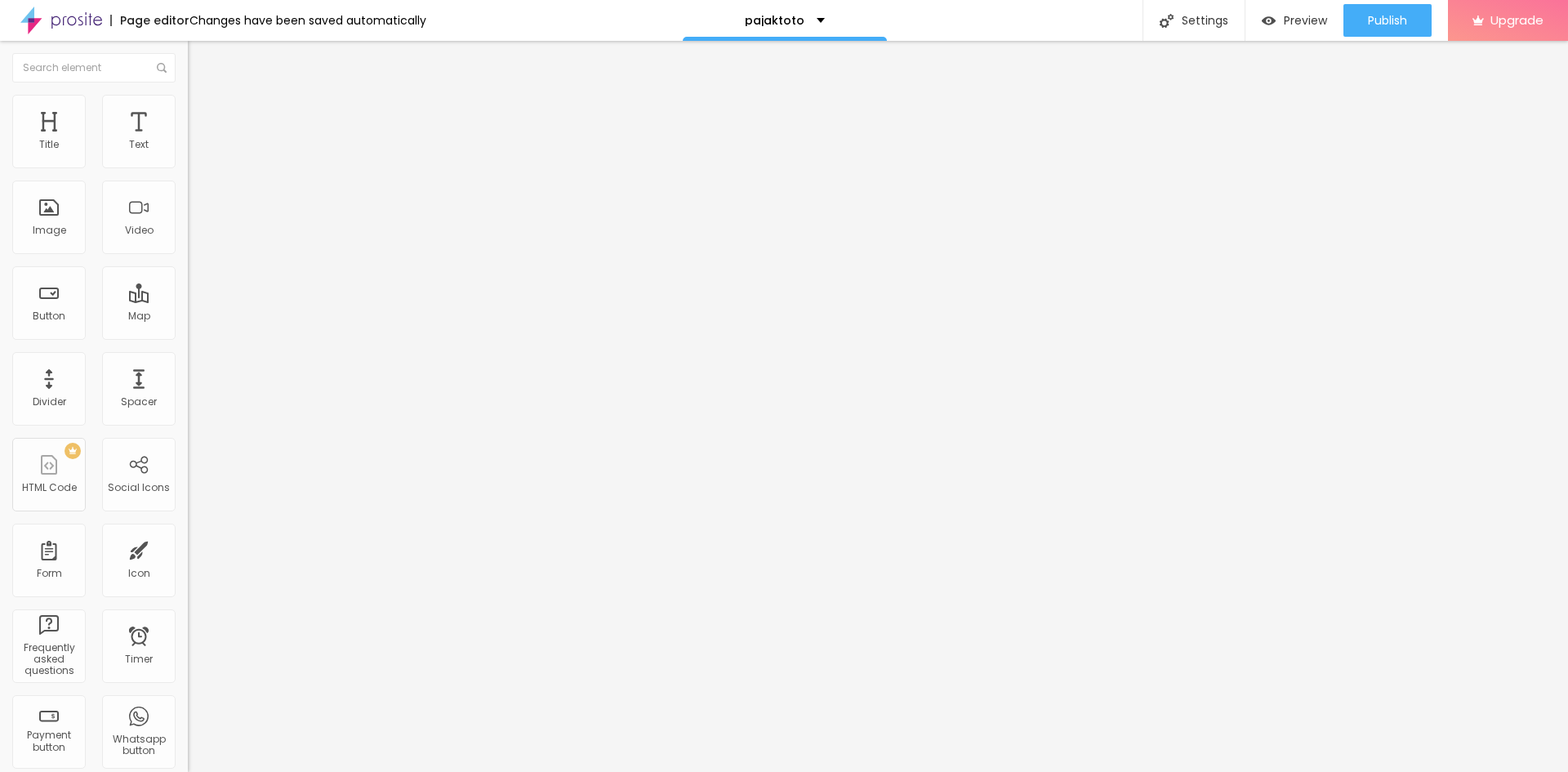
click at [188, 281] on span "Default" at bounding box center [205, 274] width 35 height 14
click at [188, 291] on span "Square" at bounding box center [206, 284] width 37 height 14
click at [188, 301] on span "Original" at bounding box center [207, 294] width 39 height 14
click at [188, 308] on div "Link" at bounding box center [281, 304] width 188 height 10
click at [203, 120] on span "Advanced" at bounding box center [229, 121] width 53 height 14
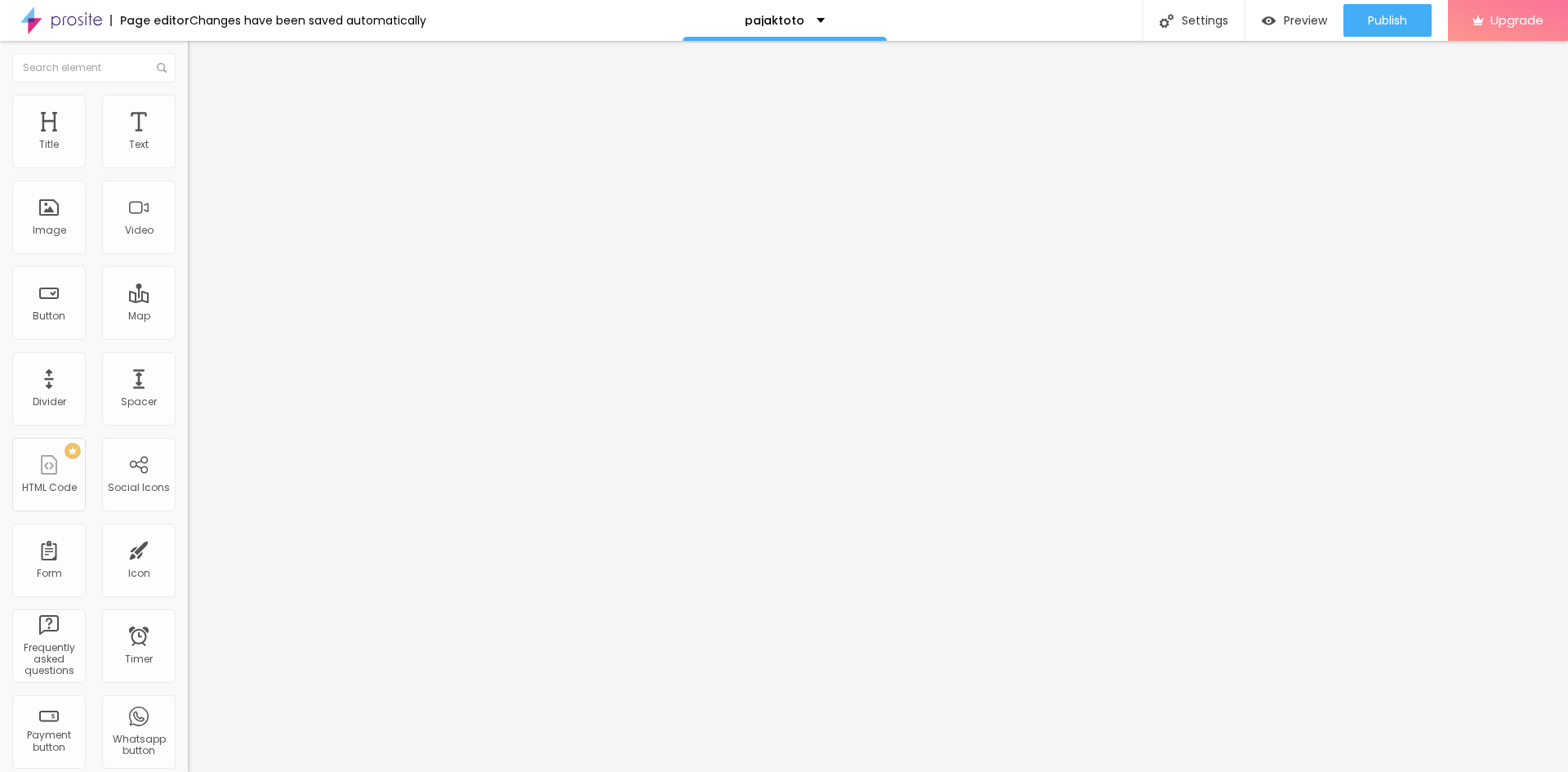
type input "7"
type input "6"
type input "4"
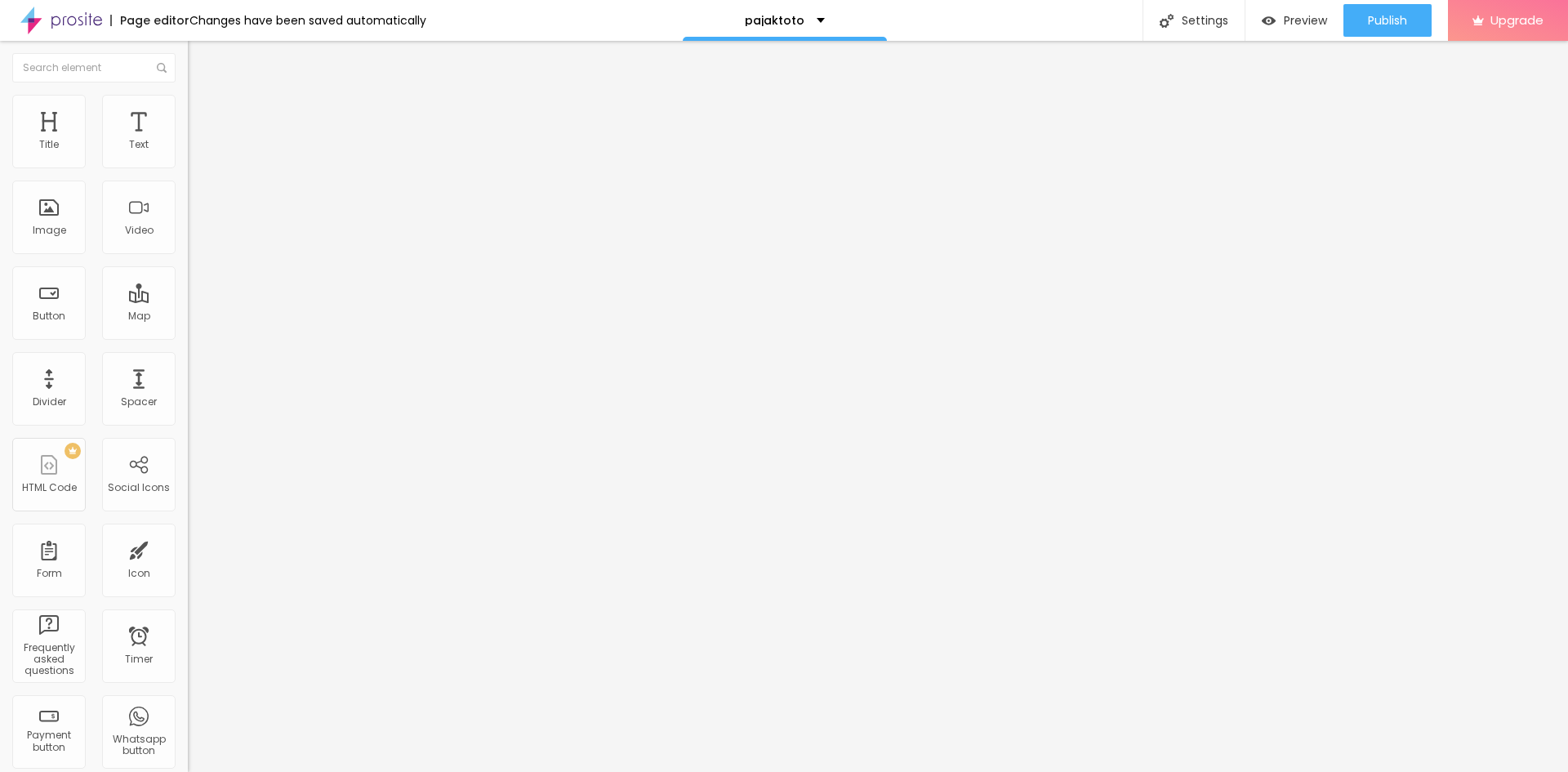
type input "4"
type input "2"
type input "0"
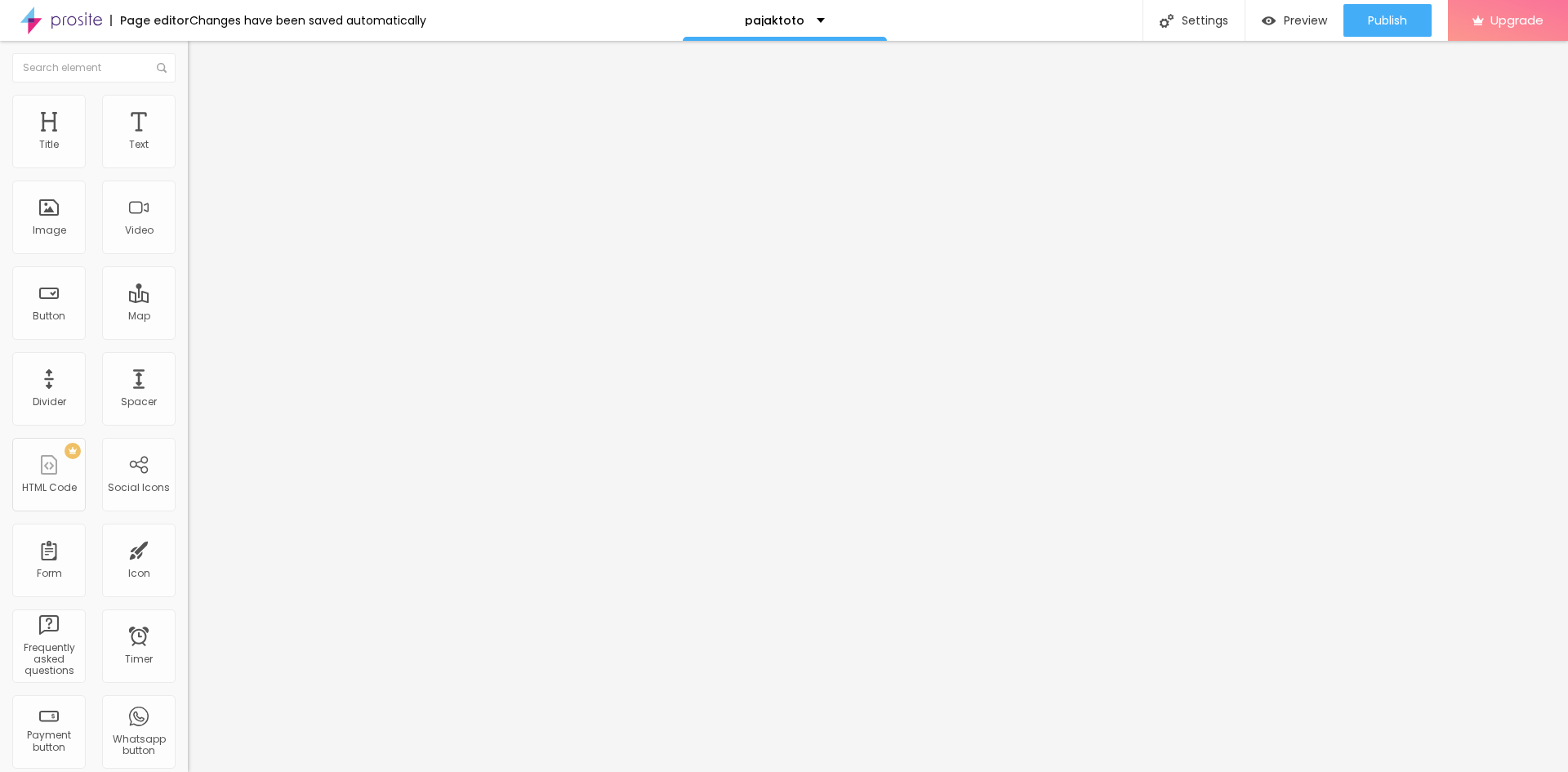
drag, startPoint x: 46, startPoint y: 165, endPoint x: 25, endPoint y: 185, distance: 29.0
type input "0"
click at [188, 317] on input "range" at bounding box center [240, 323] width 105 height 13
type input "3"
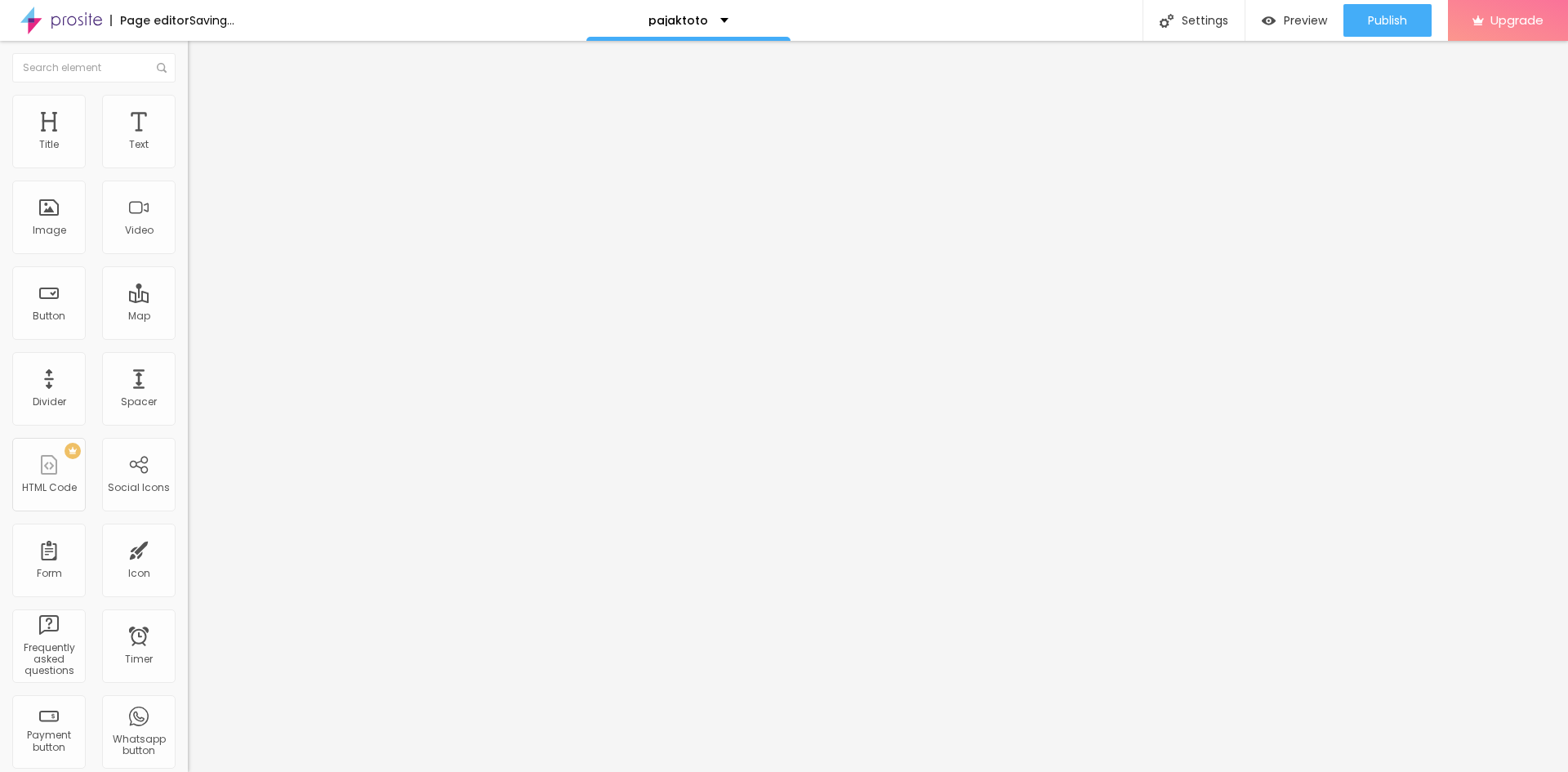
type input "0"
drag, startPoint x: 44, startPoint y: 193, endPoint x: 0, endPoint y: 200, distance: 44.6
type input "0"
click at [188, 548] on input "range" at bounding box center [240, 555] width 105 height 13
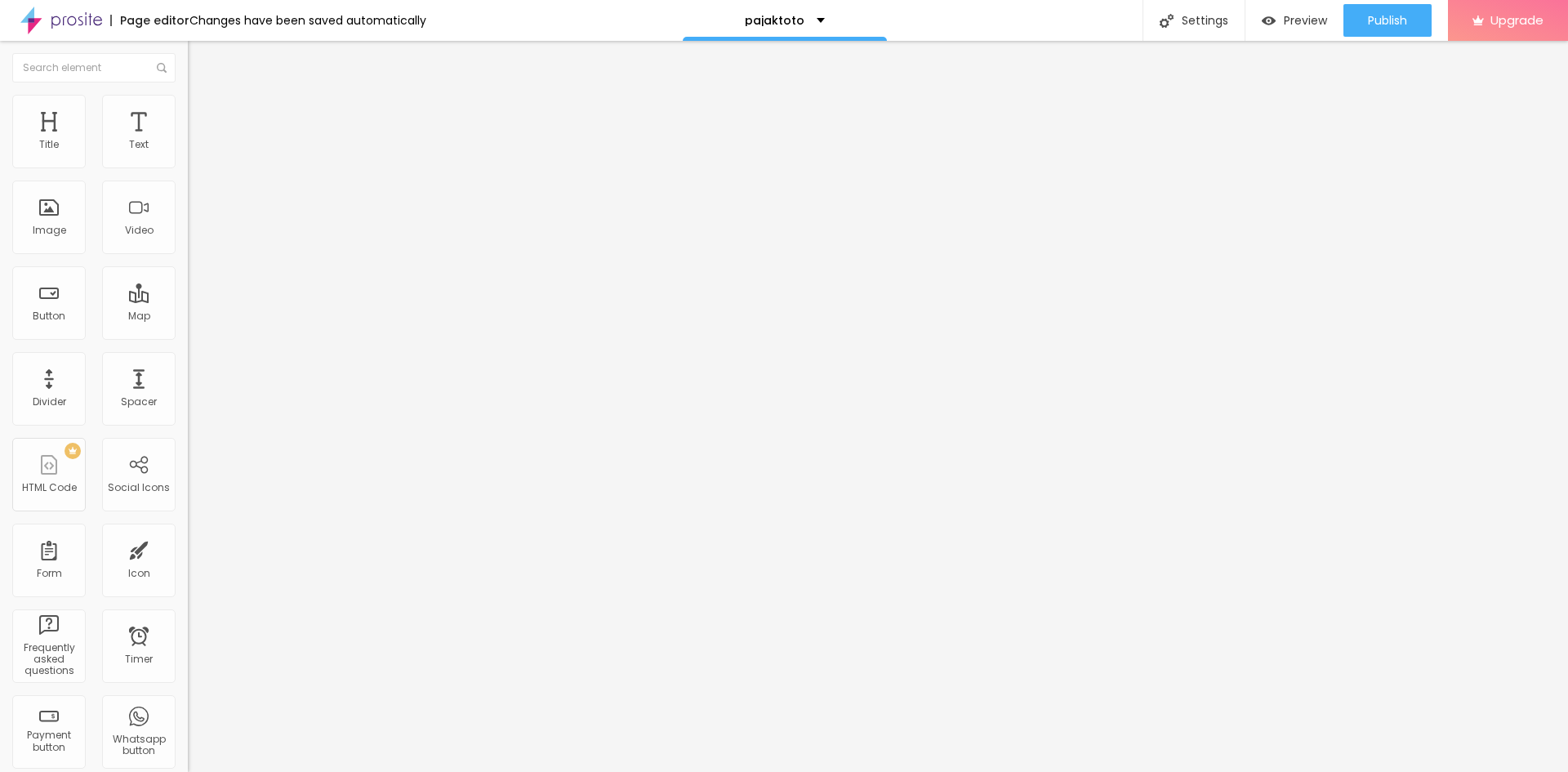
click at [203, 112] on span "Style" at bounding box center [214, 106] width 24 height 14
type input "95"
type input "90"
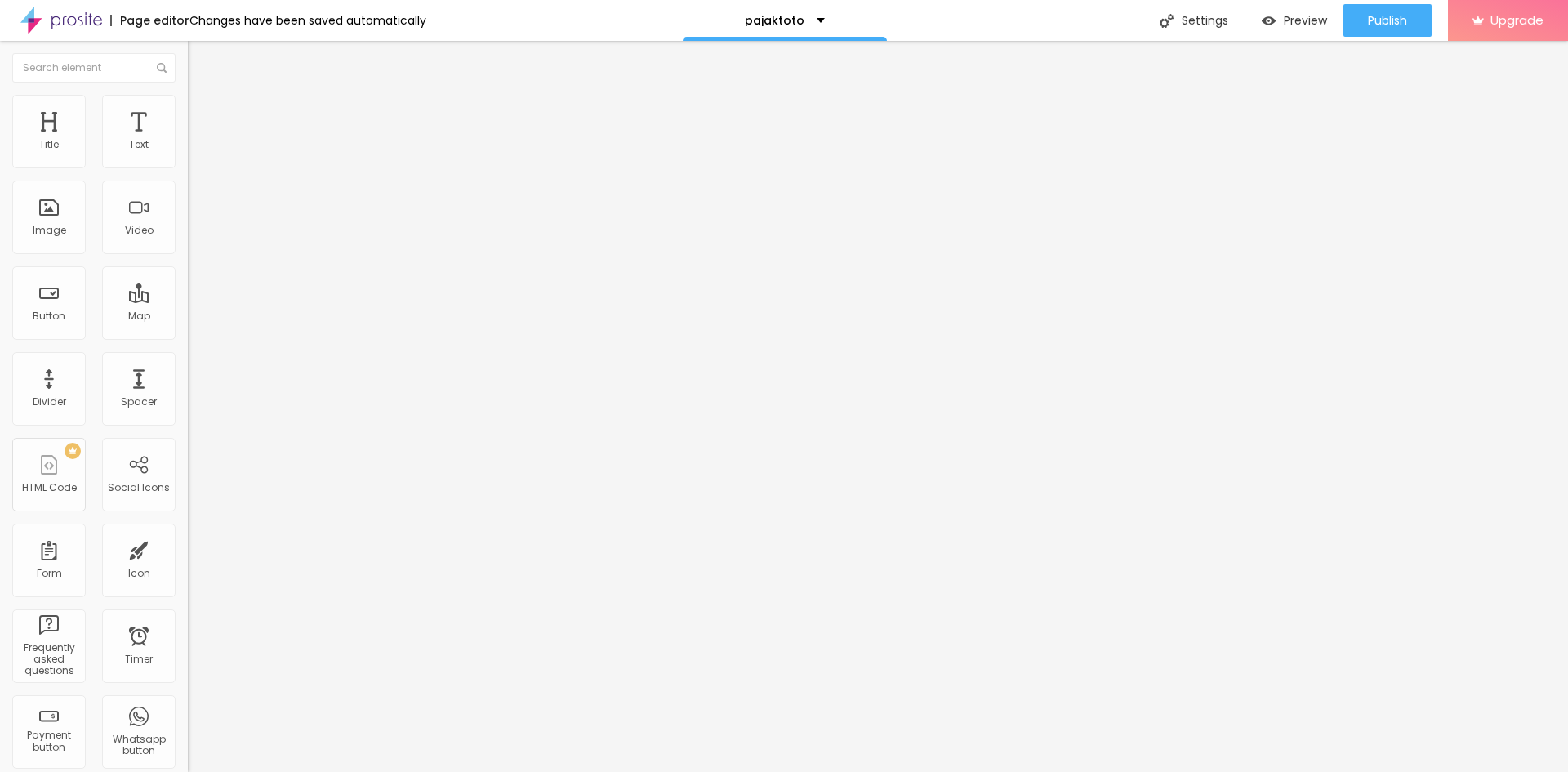
type input "85"
type input "80"
type input "75"
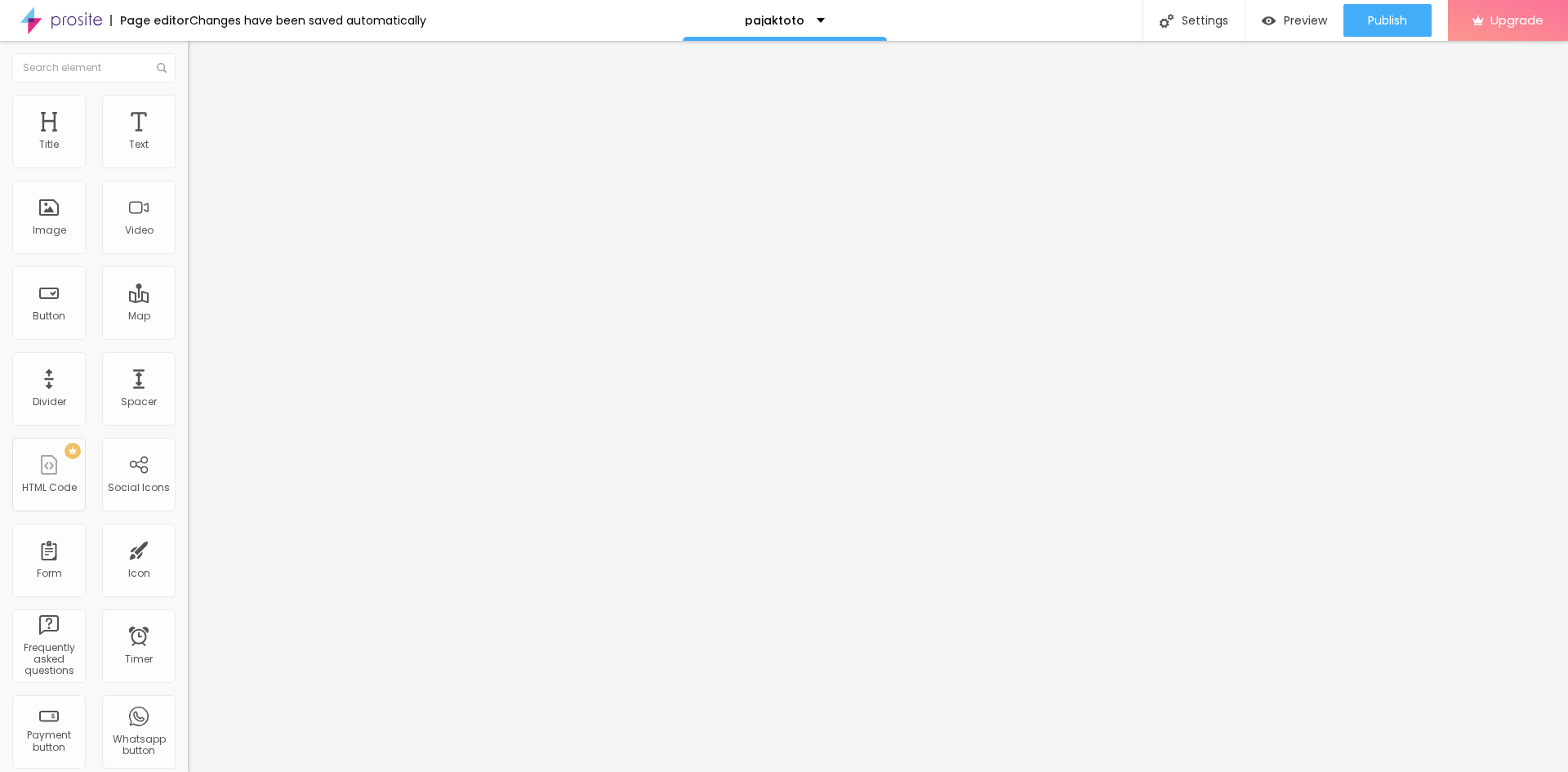
type input "75"
type input "70"
type input "65"
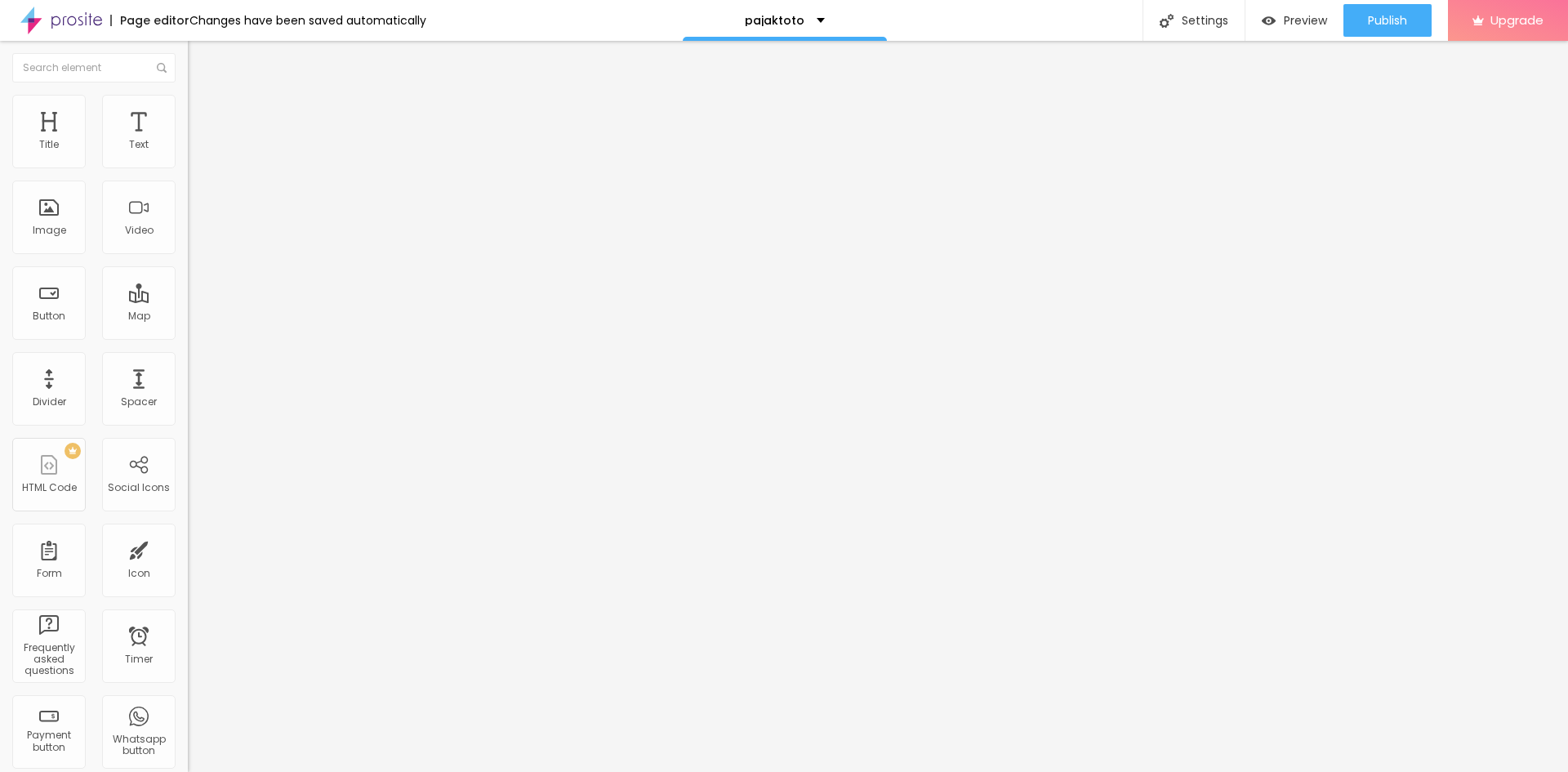
type input "60"
type input "55"
type input "50"
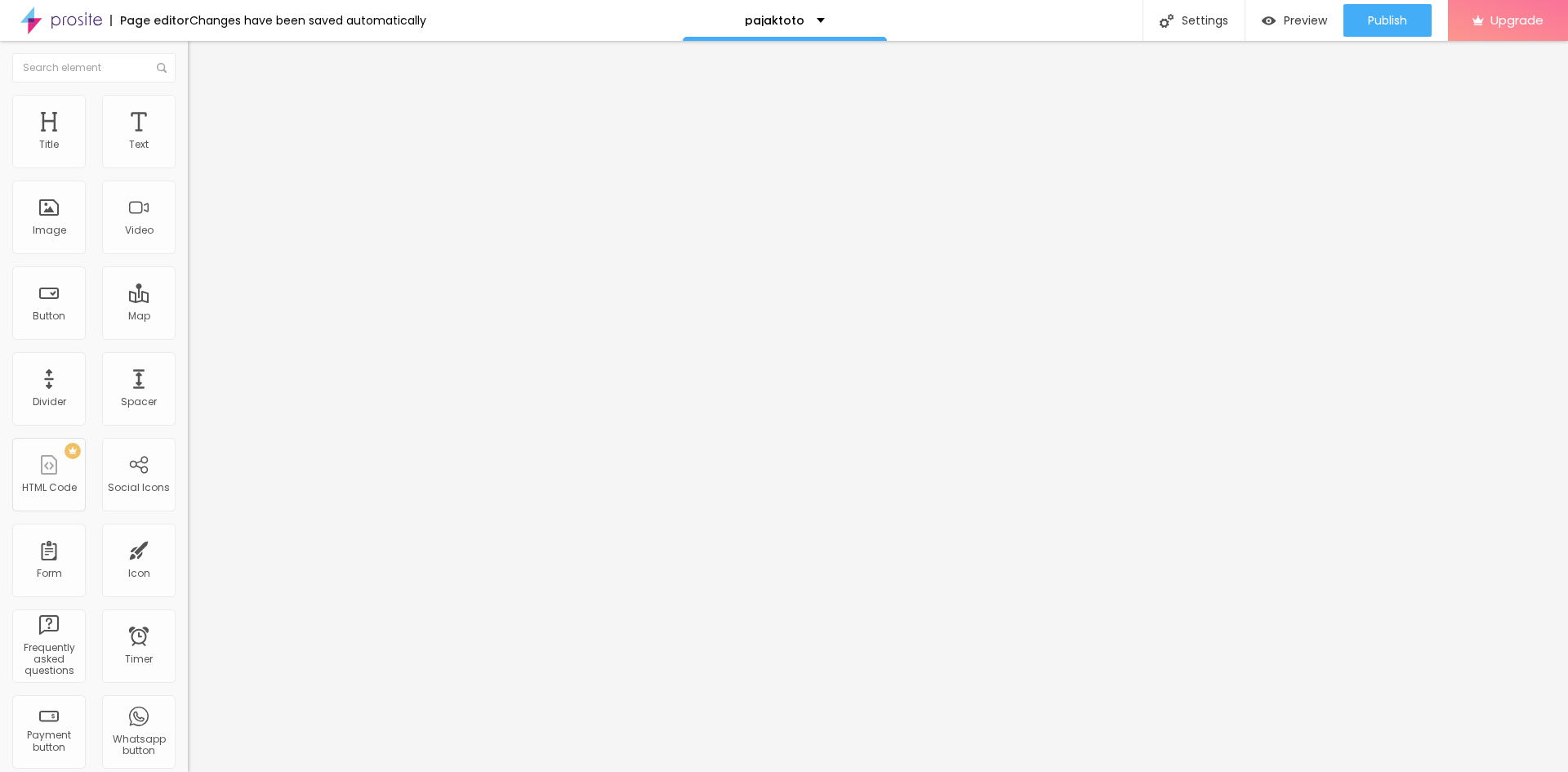
type input "50"
type input "45"
type input "40"
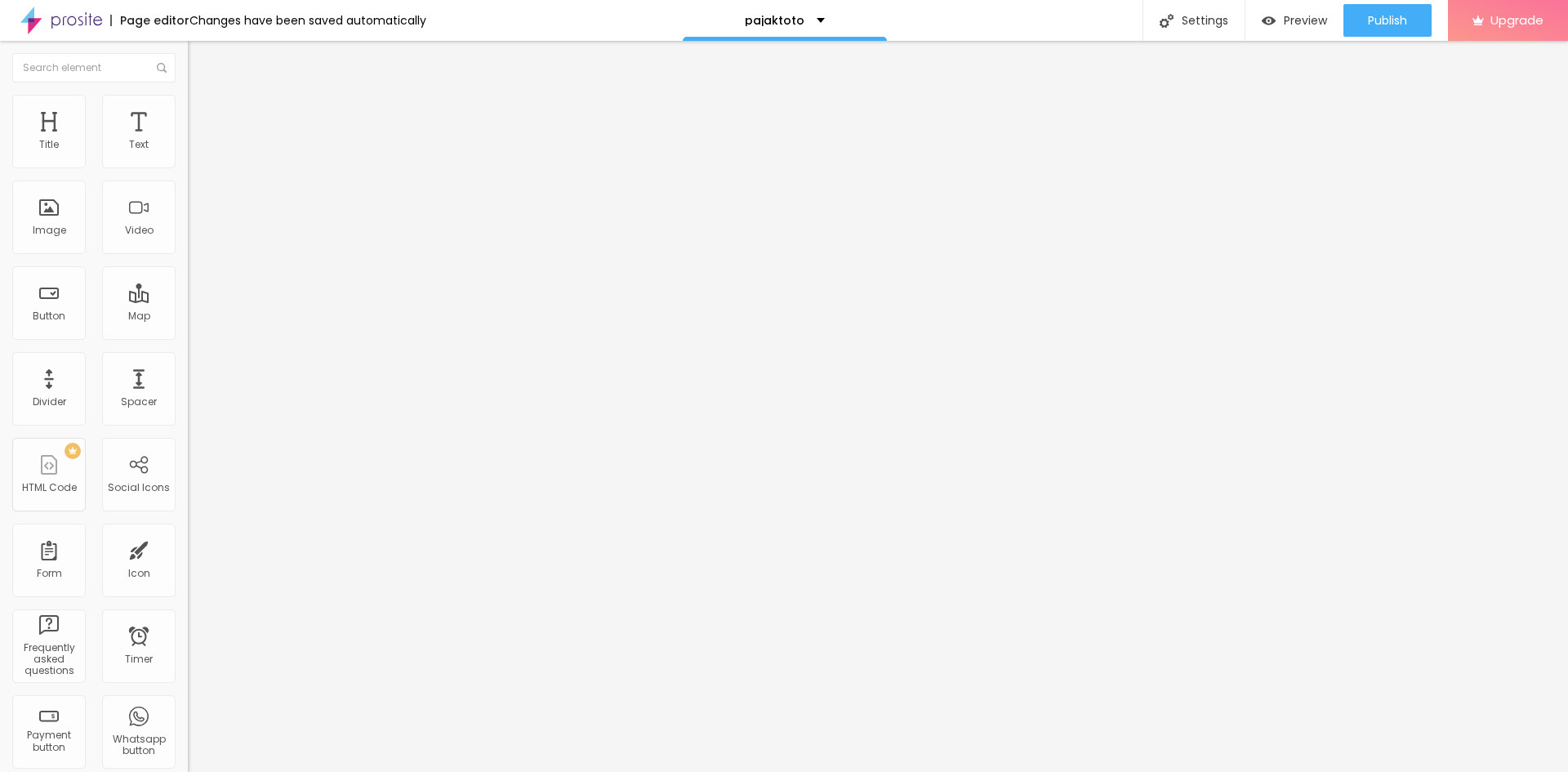
type input "35"
type input "30"
type input "25"
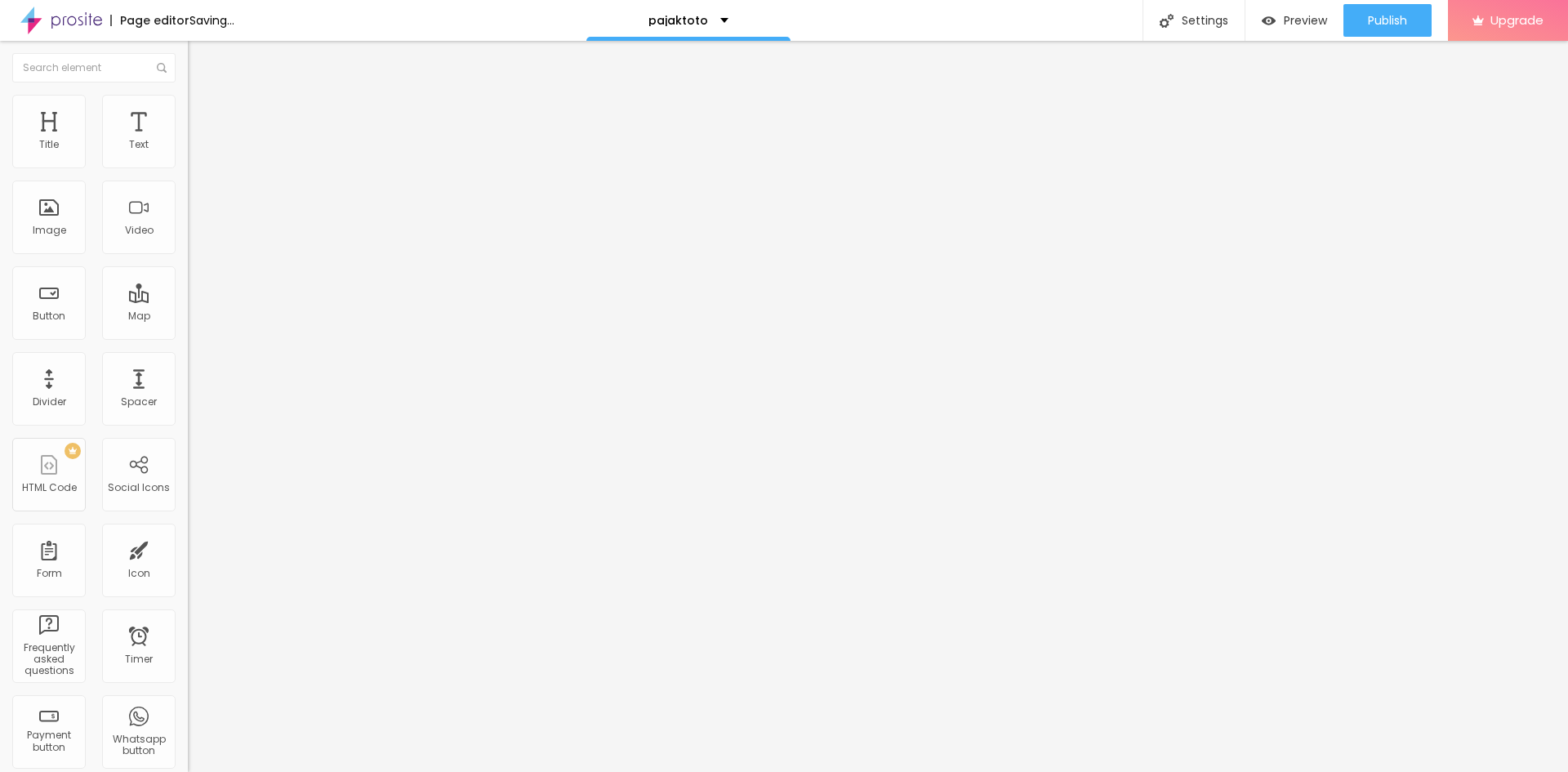
drag, startPoint x: 167, startPoint y: 176, endPoint x: 47, endPoint y: 189, distance: 120.7
type input "25"
click at [188, 167] on input "range" at bounding box center [240, 161] width 105 height 13
click at [188, 207] on img at bounding box center [194, 201] width 11 height 11
click at [188, 68] on button "Edit Text" at bounding box center [281, 60] width 188 height 38
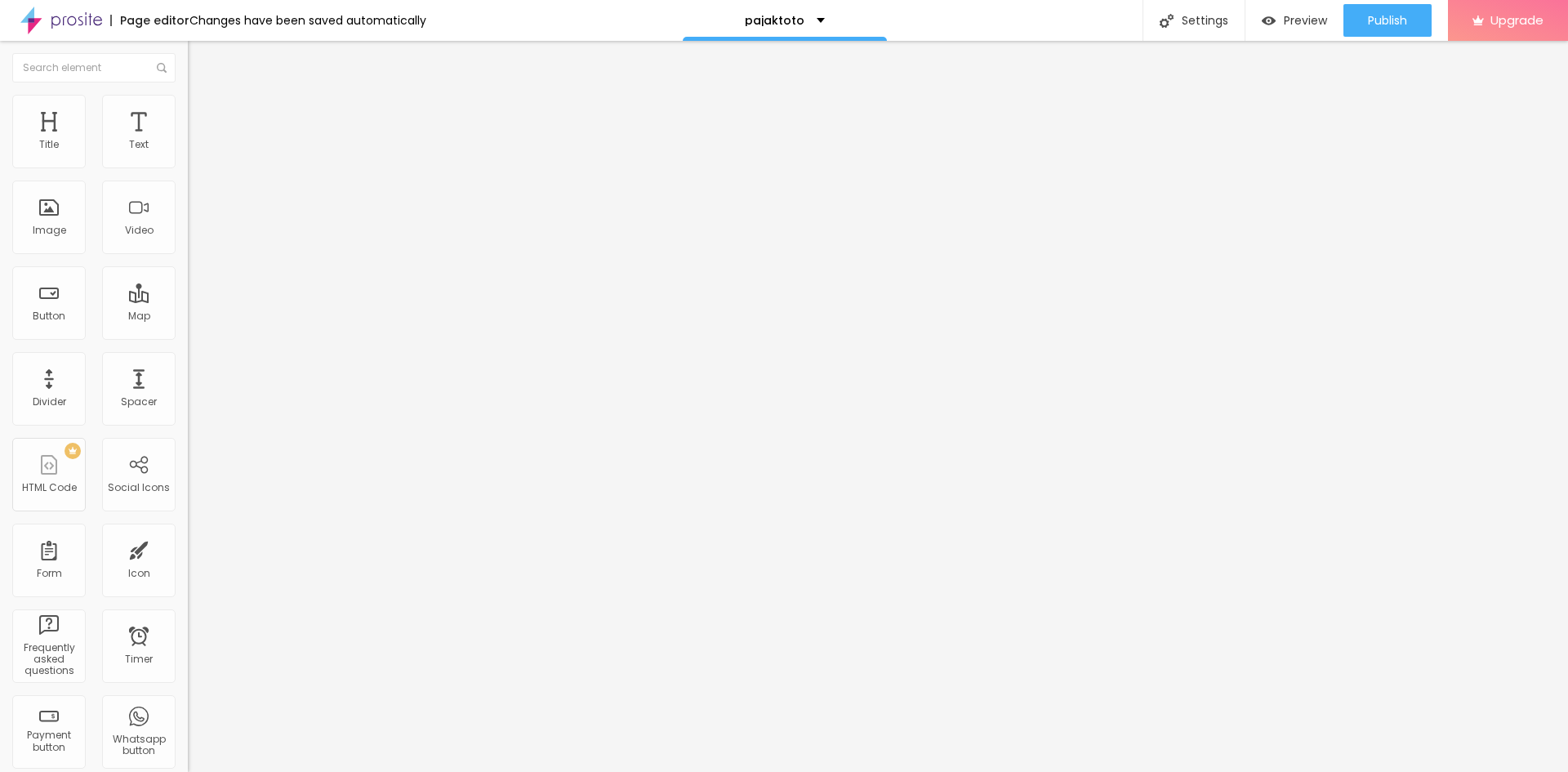
click at [188, 154] on span "Heading 2" at bounding box center [225, 144] width 74 height 21
drag, startPoint x: 18, startPoint y: 53, endPoint x: 26, endPoint y: 59, distance: 10.0
click at [188, 53] on button "Edit Text" at bounding box center [281, 60] width 188 height 38
click at [188, 154] on span "Heading 2" at bounding box center [225, 144] width 74 height 21
click at [188, 49] on button "Edit Title" at bounding box center [281, 60] width 188 height 38
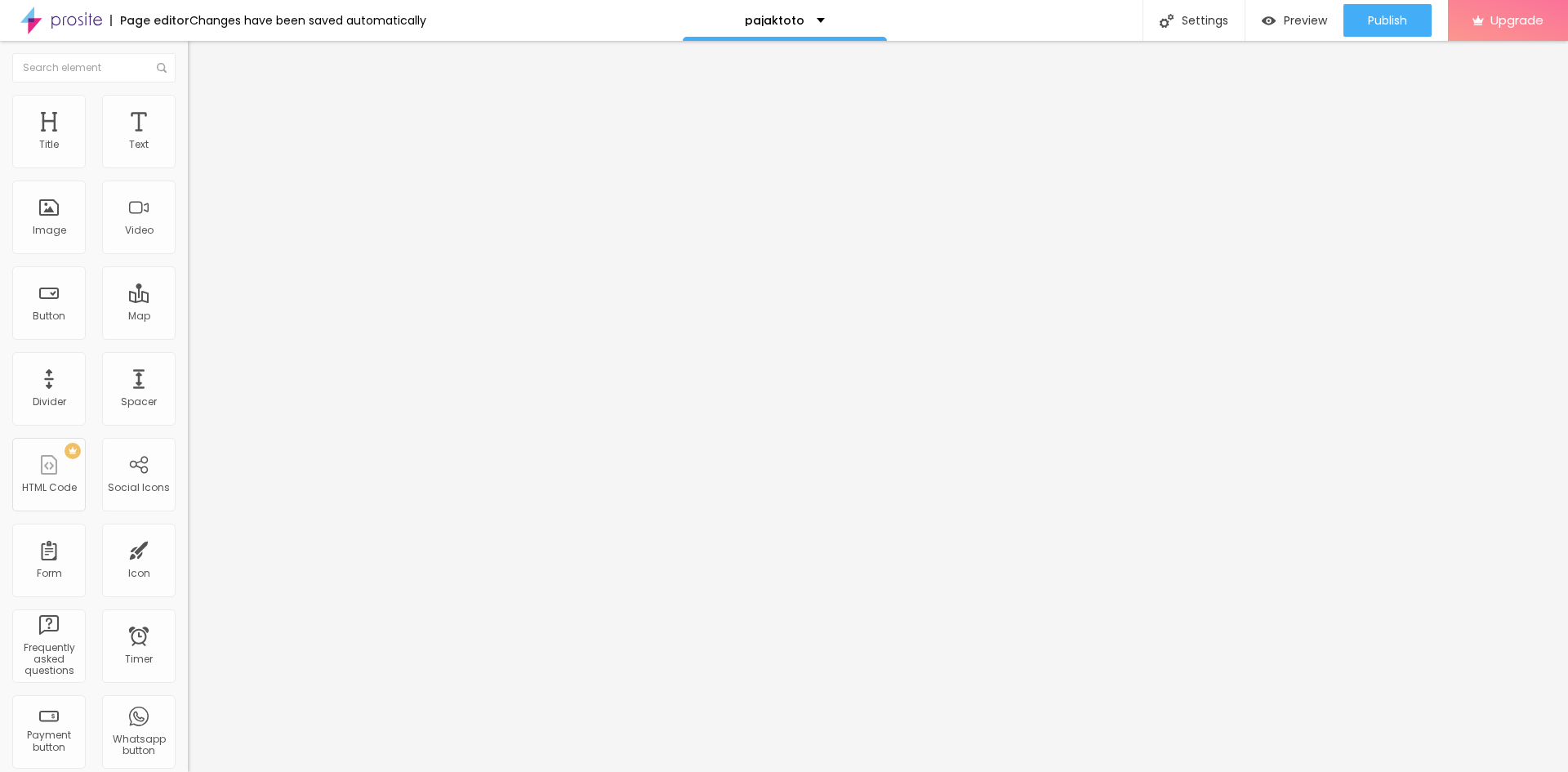
click at [200, 66] on img "button" at bounding box center [207, 60] width 13 height 13
click at [200, 62] on img "button" at bounding box center [207, 60] width 13 height 13
drag, startPoint x: 37, startPoint y: 214, endPoint x: 48, endPoint y: 217, distance: 11.4
click at [38, 214] on div "Image" at bounding box center [49, 217] width 74 height 74
click at [188, 140] on span "Add image" at bounding box center [221, 133] width 67 height 14
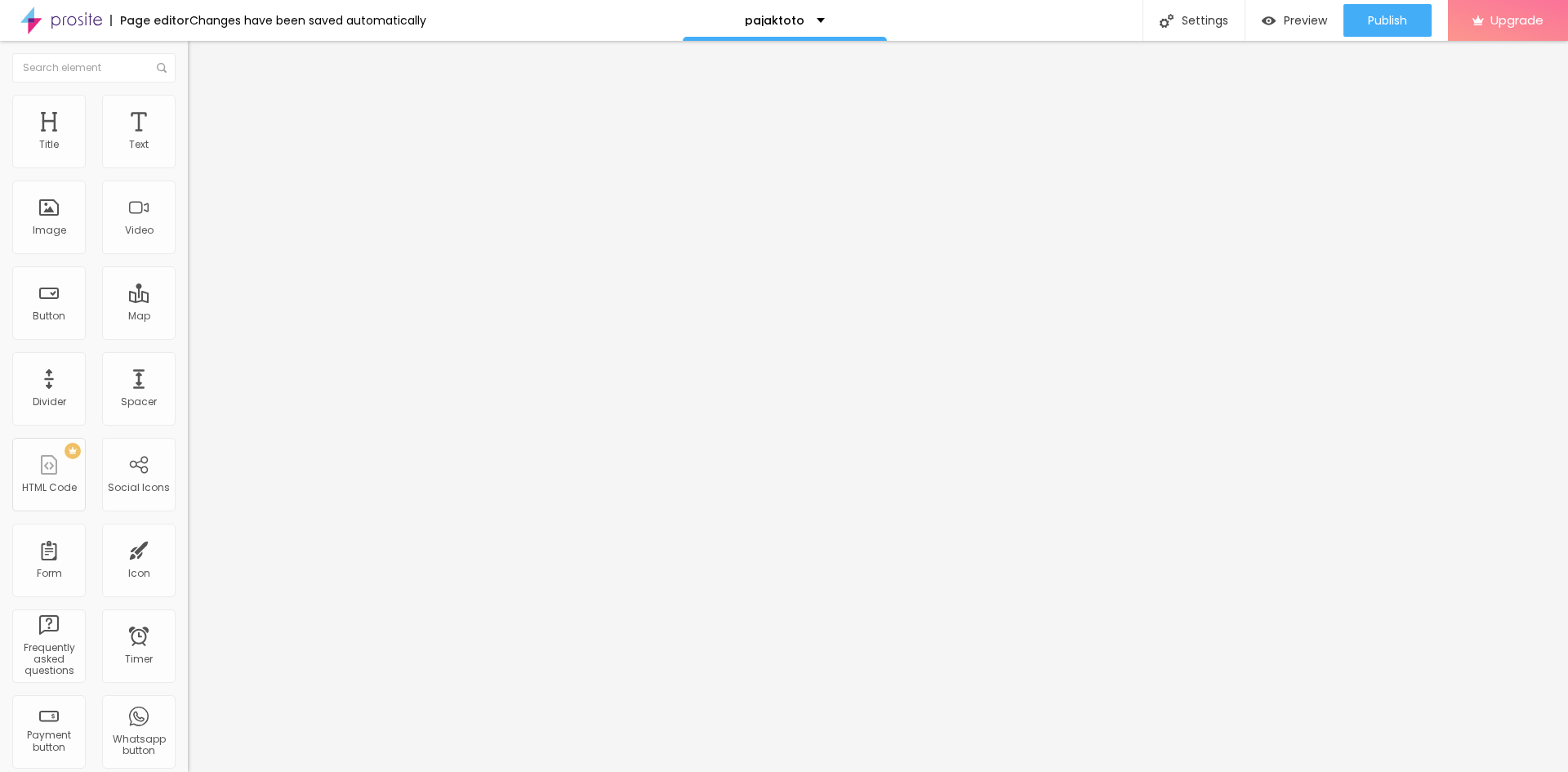
click at [200, 66] on img "button" at bounding box center [207, 60] width 13 height 13
click at [188, 153] on input "Click me" at bounding box center [285, 145] width 196 height 16
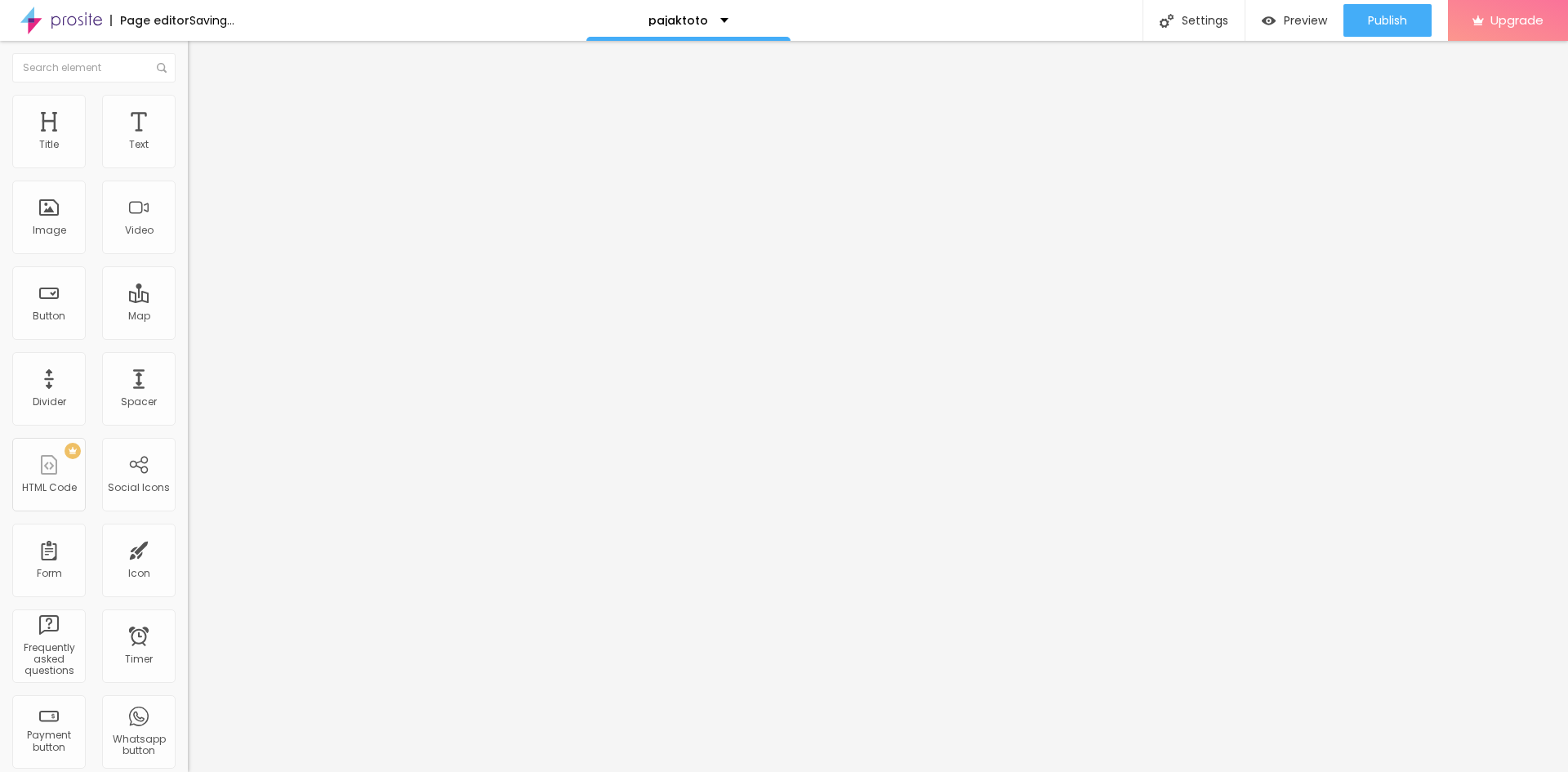
click at [188, 153] on input "Click me" at bounding box center [285, 145] width 196 height 16
type input "DAFTAR DISINI"
click at [188, 336] on input "https://" at bounding box center [285, 328] width 196 height 16
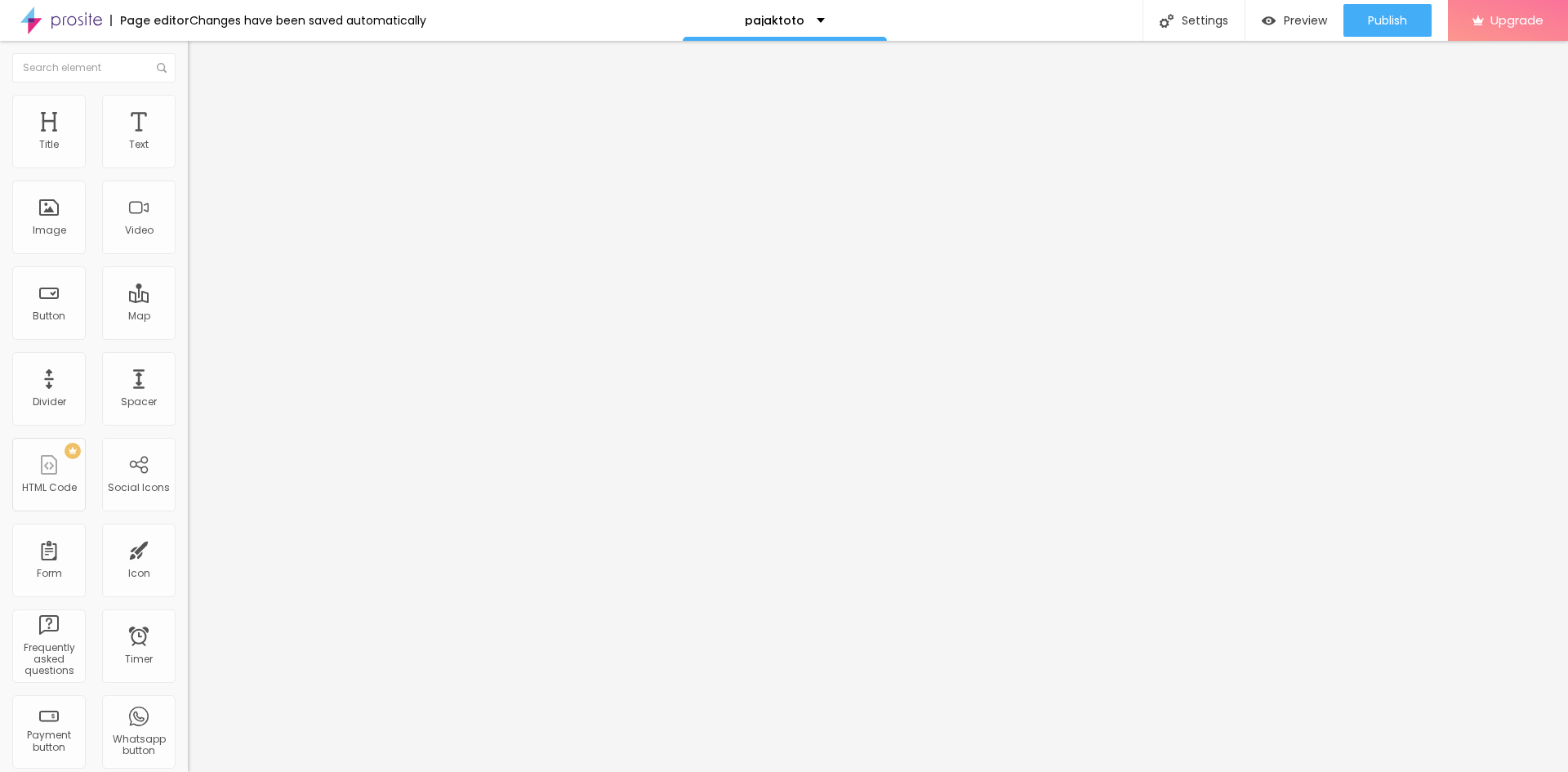
click at [188, 336] on input "https://" at bounding box center [285, 328] width 196 height 16
paste input "pajaktoto4d.com/"
type input "https://pajaktoto4d.com/"
click at [188, 357] on div at bounding box center [281, 357] width 188 height 0
click at [1398, 25] on span "Publish" at bounding box center [1388, 21] width 39 height 13
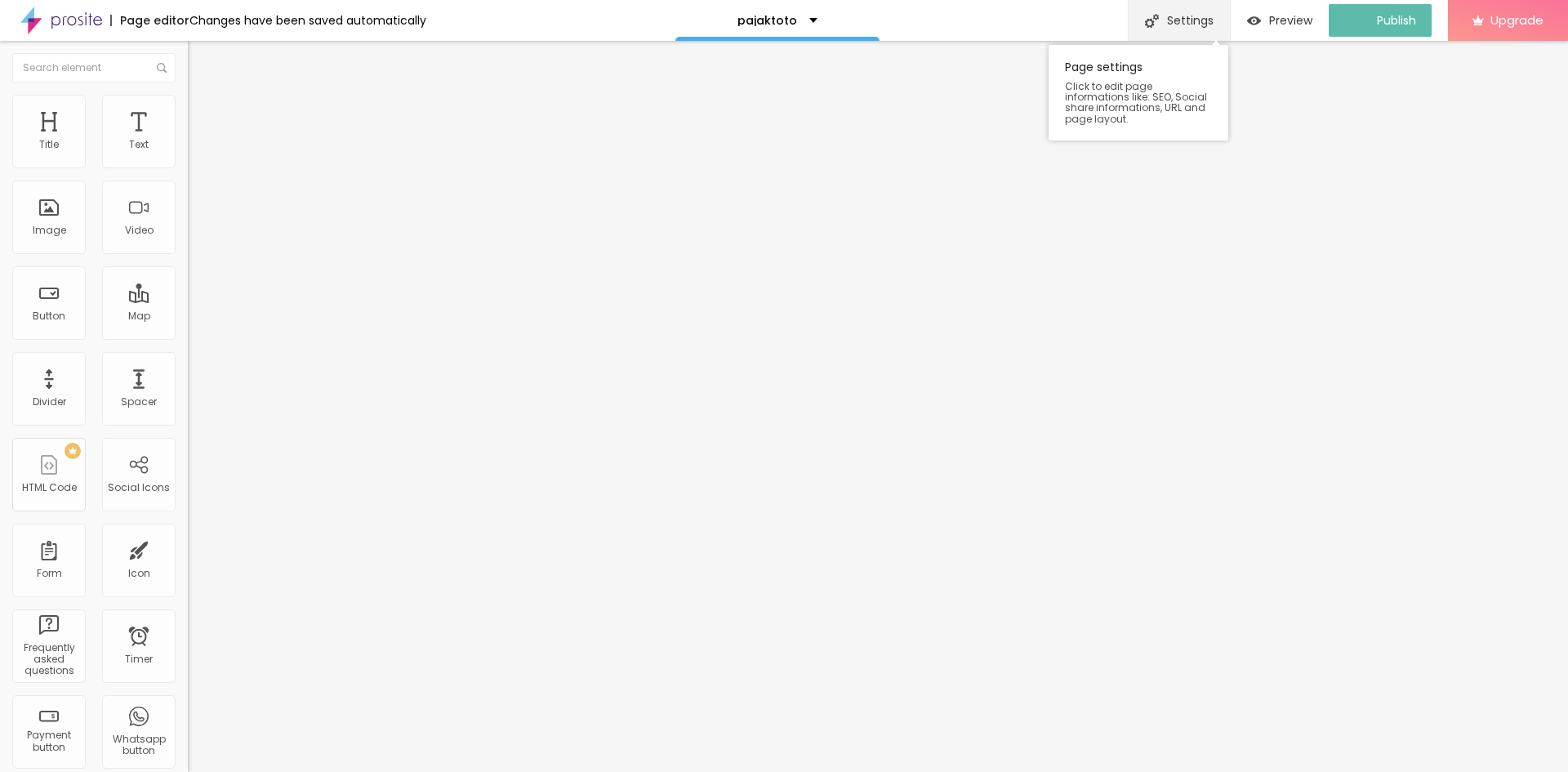
click at [1204, 11] on div "Settings" at bounding box center [1178, 21] width 102 height 41
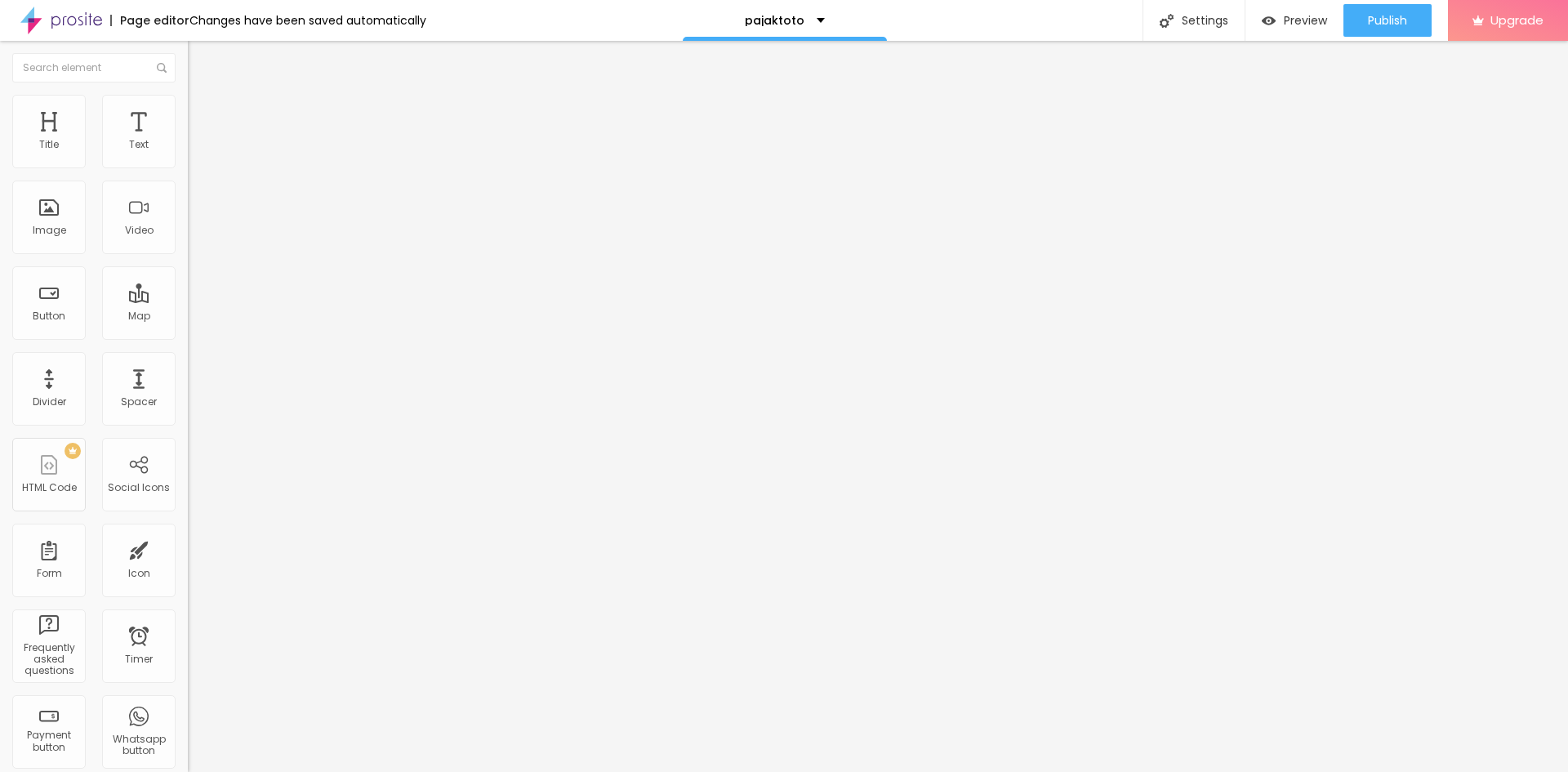
paste textarea "pajaktoto, pajak toto, bandar pajaktoto, situs pajaktoto"
type textarea "pajaktoto, pajak toto, bandar pajaktoto, situs pajaktoto"
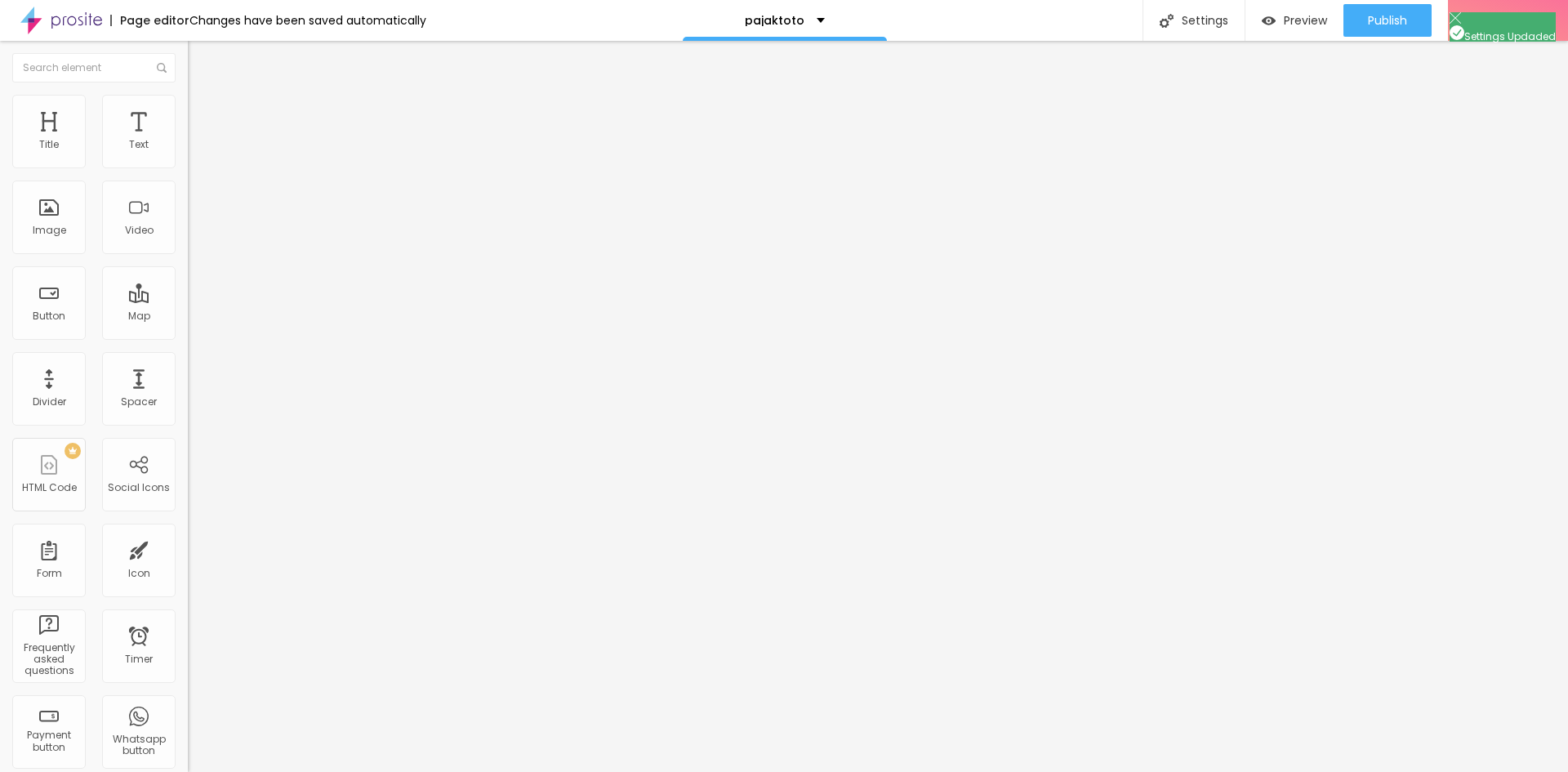
click at [1412, 16] on button "Publish" at bounding box center [1388, 21] width 89 height 33
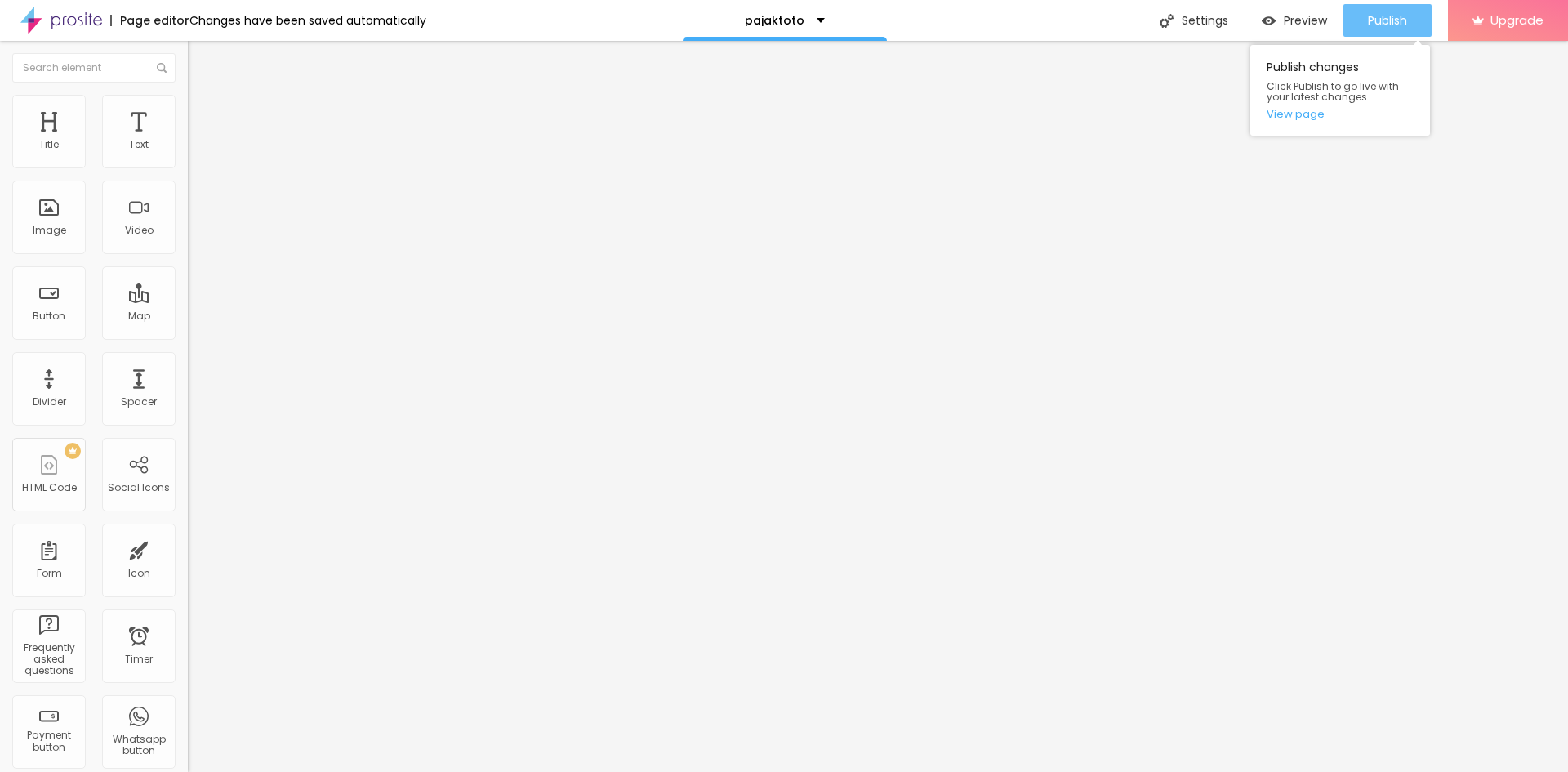
click at [1372, 25] on span "Publish" at bounding box center [1388, 21] width 39 height 13
click at [200, 56] on div "Edit Button" at bounding box center [244, 60] width 88 height 13
click at [1277, 27] on div "Preview" at bounding box center [1295, 21] width 66 height 14
click at [70, 25] on img at bounding box center [62, 21] width 82 height 41
